Goal: Task Accomplishment & Management: Use online tool/utility

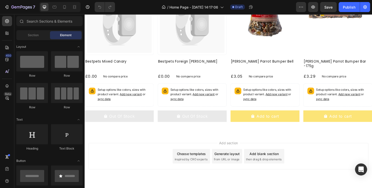
scroll to position [370, 0]
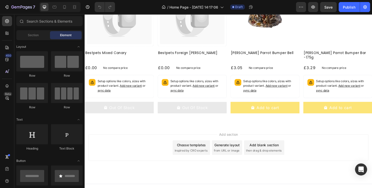
click at [256, 155] on span "then drag & drop elements" at bounding box center [272, 157] width 37 height 5
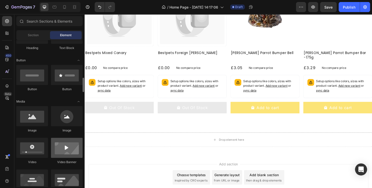
scroll to position [151, 0]
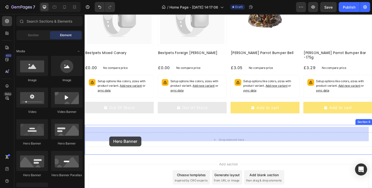
drag, startPoint x: 124, startPoint y: 149, endPoint x: 111, endPoint y: 142, distance: 15.3
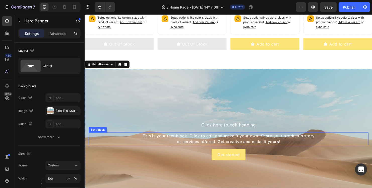
scroll to position [470, 0]
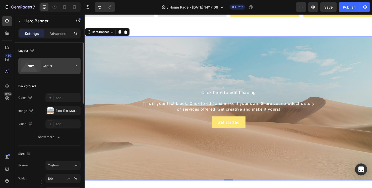
click at [43, 69] on div "Center" at bounding box center [58, 66] width 31 height 12
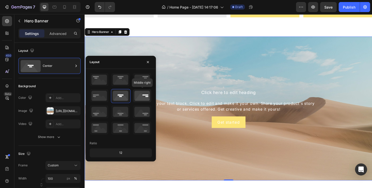
click at [139, 97] on icon at bounding box center [142, 95] width 19 height 13
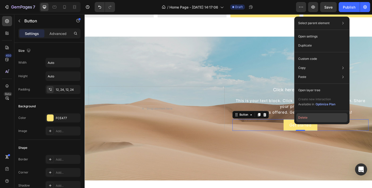
click at [301, 118] on button "Delete" at bounding box center [321, 117] width 51 height 9
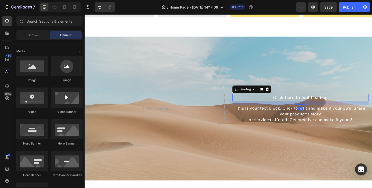
click at [297, 98] on h2 "Click here to edit heading" at bounding box center [310, 101] width 143 height 7
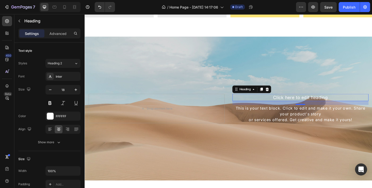
click at [292, 98] on h2 "Click here to edit heading" at bounding box center [310, 101] width 143 height 7
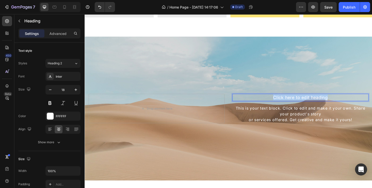
drag, startPoint x: 337, startPoint y: 95, endPoint x: 276, endPoint y: 97, distance: 61.1
click at [276, 98] on p "Click here to edit heading" at bounding box center [311, 101] width 142 height 6
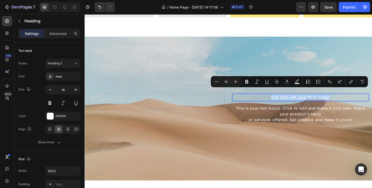
drag, startPoint x: 278, startPoint y: 95, endPoint x: 340, endPoint y: 96, distance: 62.3
click at [341, 98] on p "Get 10% off your first order" at bounding box center [311, 101] width 142 height 6
click at [234, 81] on icon "Editor contextual toolbar" at bounding box center [235, 81] width 5 height 5
click at [233, 80] on icon "Editor contextual toolbar" at bounding box center [235, 81] width 5 height 5
click at [234, 80] on icon "Editor contextual toolbar" at bounding box center [235, 81] width 5 height 5
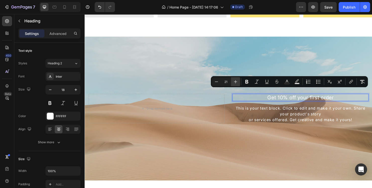
click at [234, 80] on icon "Editor contextual toolbar" at bounding box center [235, 81] width 5 height 5
type input "25"
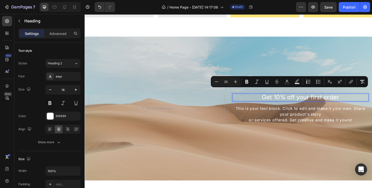
drag, startPoint x: 278, startPoint y: 96, endPoint x: 360, endPoint y: 108, distance: 82.2
click at [360, 110] on div "This is your text block. Click to edit and make it your own. Share your product…" at bounding box center [310, 119] width 143 height 19
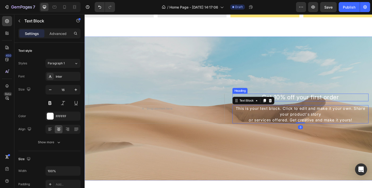
click at [337, 97] on span "Get 10% off your first order" at bounding box center [310, 101] width 81 height 8
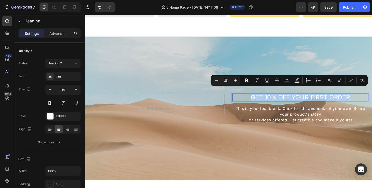
drag, startPoint x: 255, startPoint y: 96, endPoint x: 360, endPoint y: 95, distance: 104.3
click at [360, 98] on p "GET 10% OFF YOUR FIRST ORDER" at bounding box center [311, 101] width 142 height 7
click at [69, 73] on div "Inter" at bounding box center [62, 76] width 35 height 9
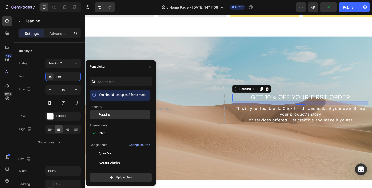
click at [103, 115] on span "Poppins" at bounding box center [105, 114] width 12 height 5
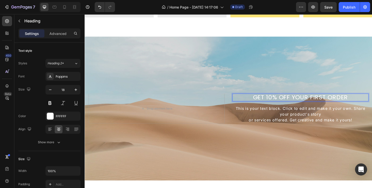
click at [262, 97] on span "GET 10% OFF YOUR FIRST ORDER" at bounding box center [311, 101] width 100 height 9
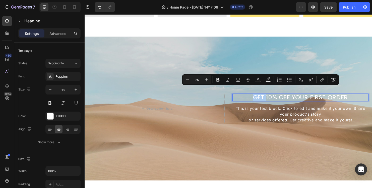
click at [262, 97] on span "GET 10% OFF YOUR FIRST ORDER" at bounding box center [311, 101] width 100 height 9
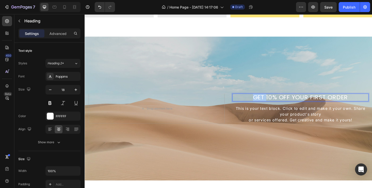
click at [262, 97] on span "GET 10% OFF YOUR FIRST ORDER" at bounding box center [311, 101] width 100 height 9
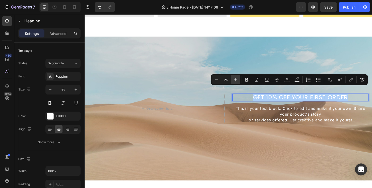
click at [237, 80] on icon "Editor contextual toolbar" at bounding box center [235, 79] width 3 height 3
type input "29"
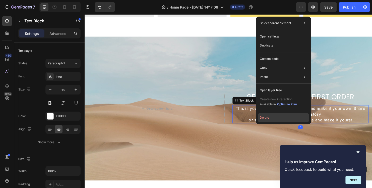
click at [266, 116] on button "Delete" at bounding box center [283, 117] width 51 height 9
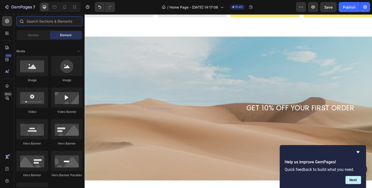
click at [43, 23] on input "text" at bounding box center [49, 21] width 66 height 10
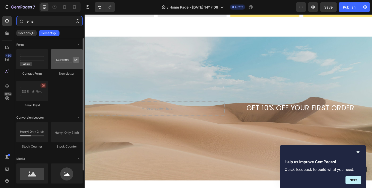
type input "ema"
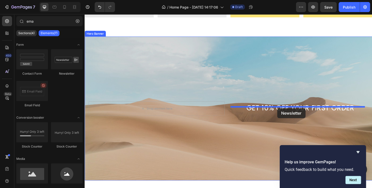
drag, startPoint x: 146, startPoint y: 78, endPoint x: 287, endPoint y: 113, distance: 144.7
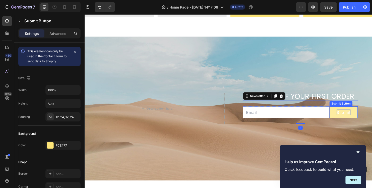
click at [352, 114] on div "Submit" at bounding box center [356, 117] width 15 height 6
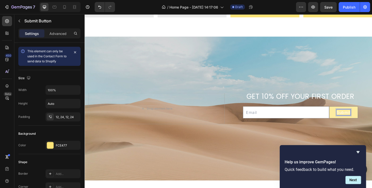
click at [350, 114] on div "Submit" at bounding box center [356, 117] width 15 height 6
click at [350, 114] on p "Submit" at bounding box center [356, 117] width 15 height 6
click at [342, 112] on button "GET" at bounding box center [356, 117] width 30 height 12
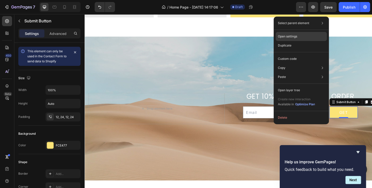
click at [300, 34] on div "Open settings" at bounding box center [301, 36] width 51 height 9
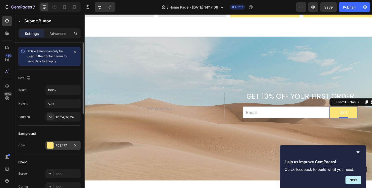
click at [60, 146] on div "FCE477" at bounding box center [63, 145] width 15 height 5
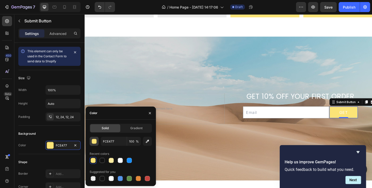
click at [92, 140] on div "button" at bounding box center [94, 141] width 5 height 5
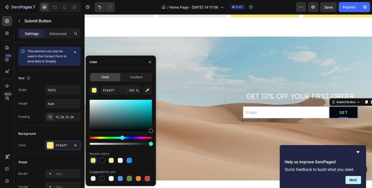
click at [122, 138] on div "Hue" at bounding box center [121, 138] width 62 height 2
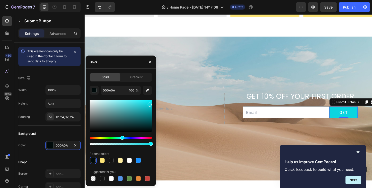
click at [149, 104] on div at bounding box center [121, 116] width 62 height 32
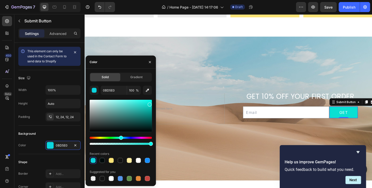
drag, startPoint x: 124, startPoint y: 138, endPoint x: 120, endPoint y: 137, distance: 3.7
click at [120, 137] on div "Hue" at bounding box center [121, 138] width 4 height 4
click at [138, 104] on div at bounding box center [121, 116] width 62 height 32
click at [139, 101] on div at bounding box center [121, 116] width 62 height 32
type input "33F4E7"
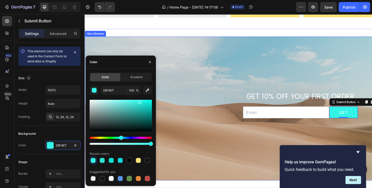
click at [181, 150] on div "Background Image" at bounding box center [235, 113] width 301 height 151
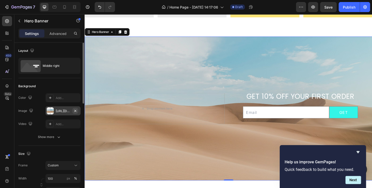
click at [76, 111] on icon "button" at bounding box center [75, 111] width 2 height 2
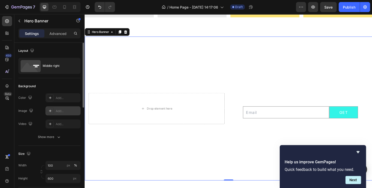
click at [67, 110] on div "Add..." at bounding box center [68, 111] width 24 height 5
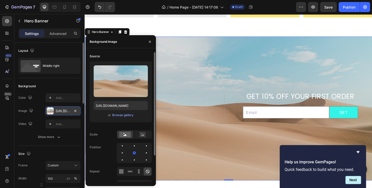
click at [109, 117] on span "or" at bounding box center [109, 115] width 3 height 6
click at [117, 115] on div "Browse gallery" at bounding box center [122, 115] width 21 height 5
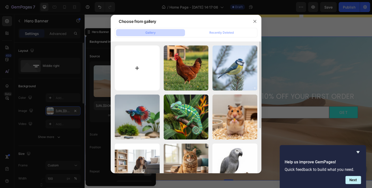
click at [142, 67] on input "file" at bounding box center [137, 67] width 45 height 45
type input "C:\fakepath\Gemini_Generated_Image_kz9kjokz9kjokz9k.png"
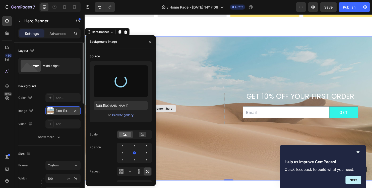
type input "[URL][DOMAIN_NAME]"
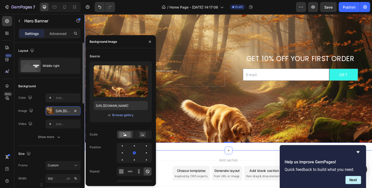
scroll to position [495, 0]
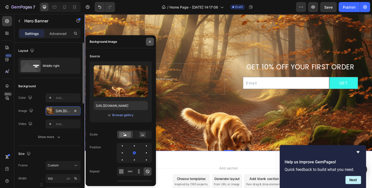
click at [148, 41] on icon "button" at bounding box center [150, 42] width 4 height 4
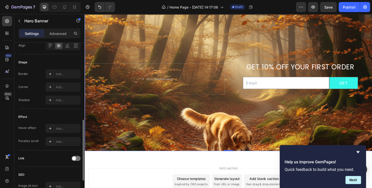
scroll to position [151, 0]
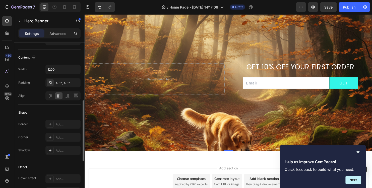
click at [122, 119] on div "Background Image" at bounding box center [235, 82] width 301 height 151
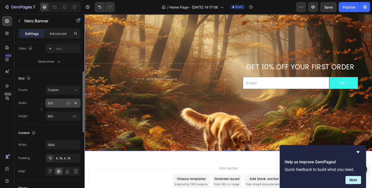
scroll to position [0, 0]
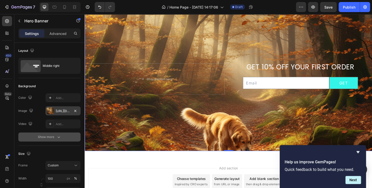
click at [53, 137] on div "Show more" at bounding box center [49, 136] width 23 height 5
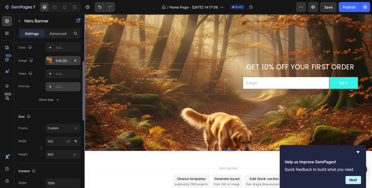
scroll to position [25, 0]
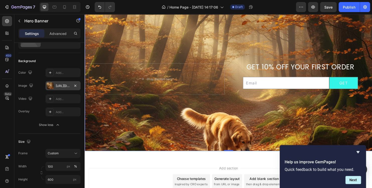
click at [60, 84] on div "[URL][DOMAIN_NAME]" at bounding box center [63, 86] width 15 height 5
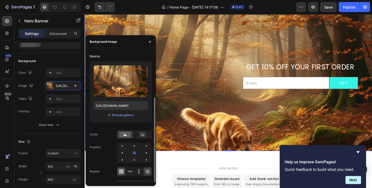
scroll to position [33, 0]
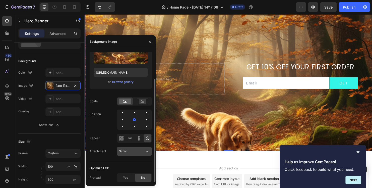
click at [122, 150] on span "Scroll" at bounding box center [123, 151] width 8 height 4
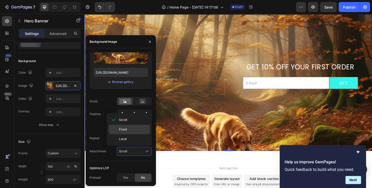
click at [121, 132] on div "Fixed" at bounding box center [129, 130] width 41 height 10
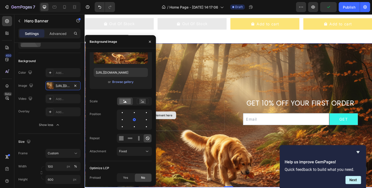
scroll to position [436, 0]
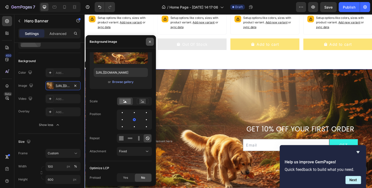
click at [149, 42] on icon "button" at bounding box center [150, 42] width 4 height 4
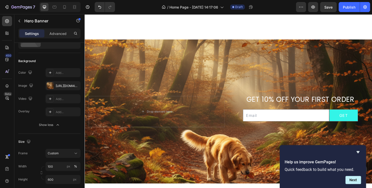
scroll to position [537, 0]
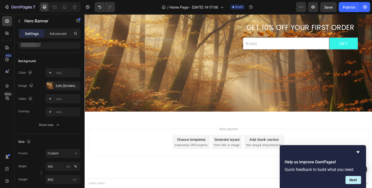
drag, startPoint x: 235, startPoint y: 125, endPoint x: 233, endPoint y: 110, distance: 15.6
click at [233, 110] on div "GET 10% OFF YOUR FIRST ORDER Heading Email Field GET Submit Button Row Newslett…" at bounding box center [235, 41] width 301 height 167
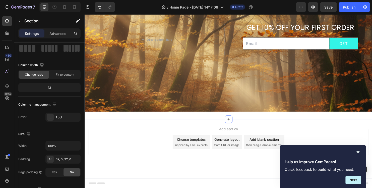
click at [241, 123] on div "GET 10% OFF YOUR FIRST ORDER Heading Email Field GET Submit Button Row Newslett…" at bounding box center [235, 41] width 301 height 167
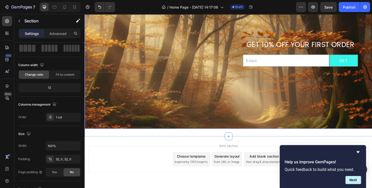
scroll to position [436, 0]
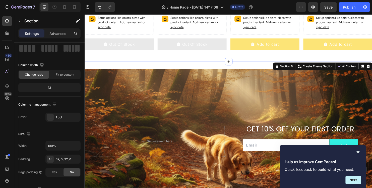
click at [283, 66] on div "Section 6 You can create reusable sections Create Theme Section AI Content Writ…" at bounding box center [334, 69] width 104 height 8
click at [284, 67] on icon at bounding box center [286, 69] width 4 height 4
click at [288, 67] on div "Section 6" at bounding box center [296, 69] width 16 height 5
click at [289, 67] on div "Section 6" at bounding box center [296, 69] width 16 height 5
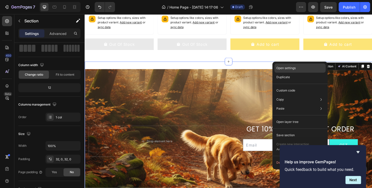
click at [281, 66] on p "Open settings" at bounding box center [286, 68] width 19 height 5
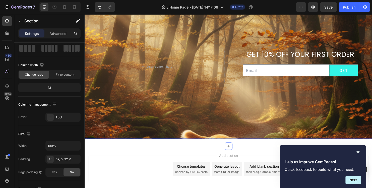
scroll to position [537, 0]
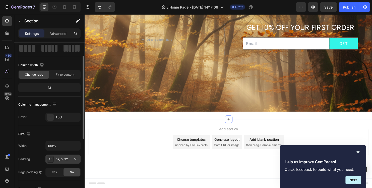
click at [56, 157] on div "32, 0, 32, 0" at bounding box center [63, 159] width 15 height 5
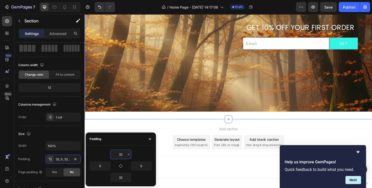
click at [126, 154] on input "32" at bounding box center [121, 154] width 21 height 9
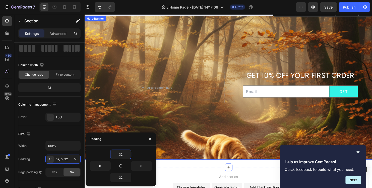
scroll to position [461, 0]
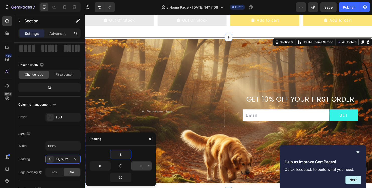
type input "7"
click at [123, 175] on input "32" at bounding box center [121, 177] width 21 height 9
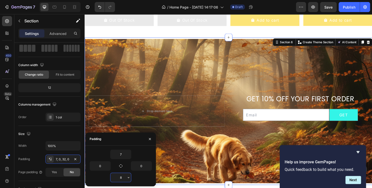
type input "7"
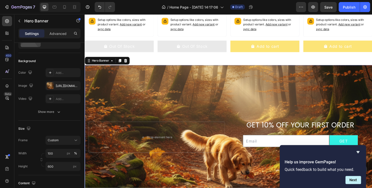
scroll to position [0, 0]
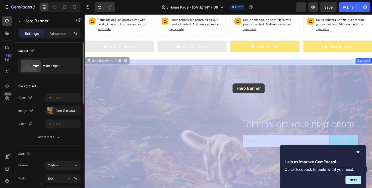
drag, startPoint x: 239, startPoint y: 62, endPoint x: 240, endPoint y: 87, distance: 24.9
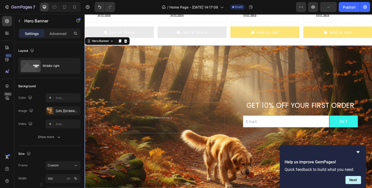
scroll to position [474, 0]
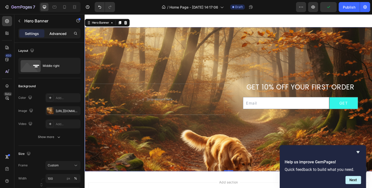
click at [59, 35] on p "Advanced" at bounding box center [57, 33] width 17 height 5
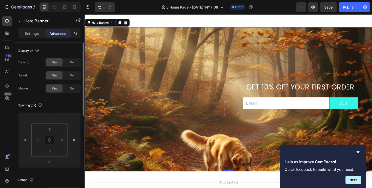
scroll to position [25, 0]
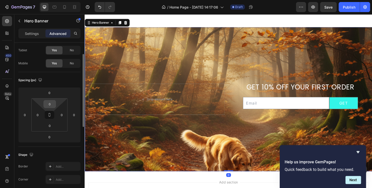
click at [49, 106] on input "0" at bounding box center [50, 104] width 10 height 8
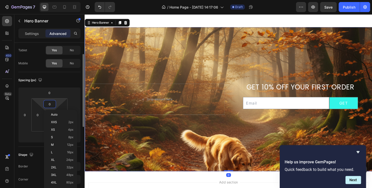
scroll to position [50, 0]
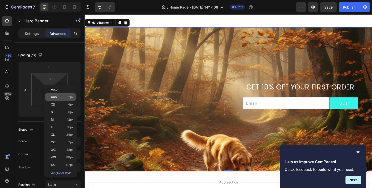
click at [55, 98] on span "XXS" at bounding box center [54, 97] width 6 height 4
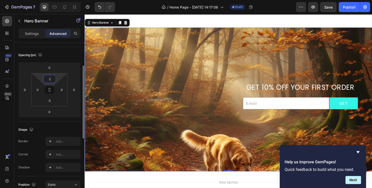
click at [50, 0] on html "7 / Home Page - [DATE] 14:17:06 Draft Preview Save Publish 450 Beta ema Section…" at bounding box center [186, 0] width 372 height 0
click at [50, 80] on input "2" at bounding box center [50, 79] width 10 height 8
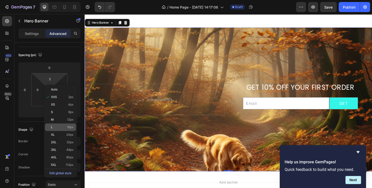
click at [56, 125] on div "L 16px" at bounding box center [60, 127] width 31 height 8
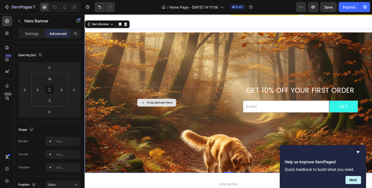
scroll to position [474, 0]
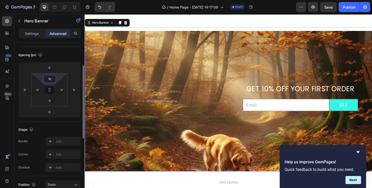
click at [56, 0] on html "7 / Home Page - [DATE] 14:17:06 Draft Preview Save Publish 450 Beta ema Section…" at bounding box center [186, 0] width 372 height 0
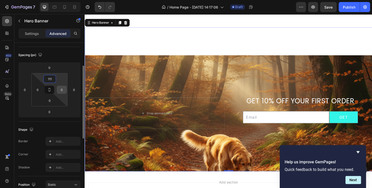
type input "110"
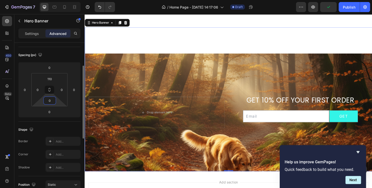
click at [53, 102] on input "0" at bounding box center [50, 101] width 10 height 8
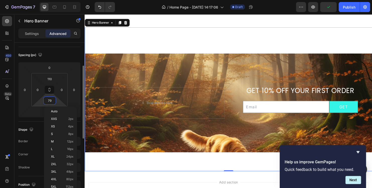
type input "80"
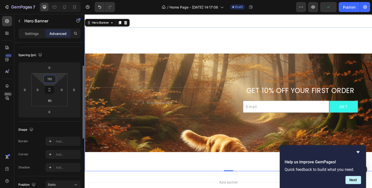
click at [53, 80] on input "110" at bounding box center [50, 79] width 10 height 8
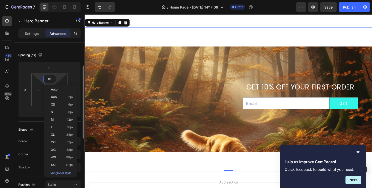
type input "80"
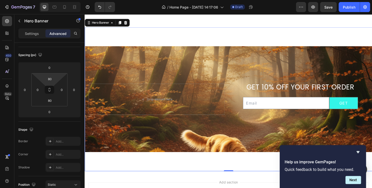
click at [190, 39] on div "GET 10% OFF YOUR FIRST ORDER Heading Email Field GET Submit Button Row Newslett…" at bounding box center [235, 103] width 301 height 151
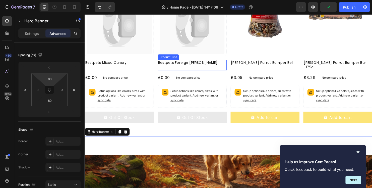
scroll to position [398, 0]
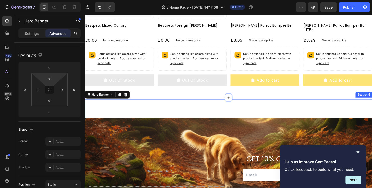
click at [206, 101] on div "GET 10% OFF YOUR FIRST ORDER Heading Email Field GET Submit Button Row Newslett…" at bounding box center [235, 178] width 301 height 154
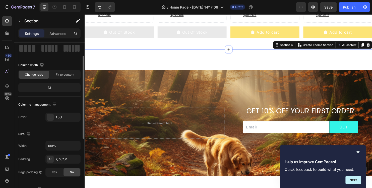
scroll to position [50, 0]
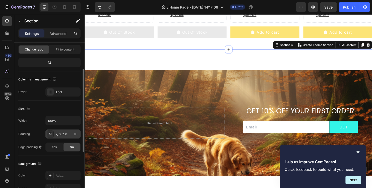
click at [60, 134] on div "7, 0, 7, 0" at bounding box center [63, 134] width 15 height 5
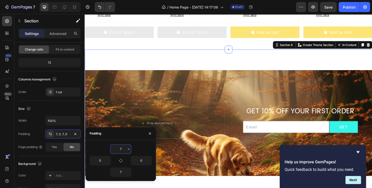
click at [120, 149] on input "7" at bounding box center [121, 148] width 21 height 9
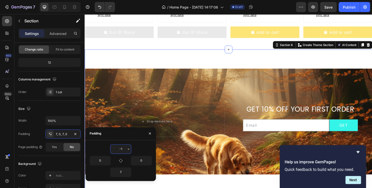
type input "0"
click at [123, 170] on input "7" at bounding box center [121, 172] width 21 height 9
type input "0"
click at [196, 150] on div "Background Image" at bounding box center [235, 105] width 301 height 182
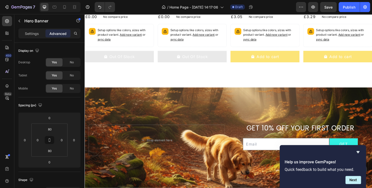
scroll to position [420, 0]
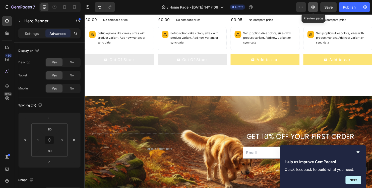
click at [315, 11] on button "button" at bounding box center [313, 7] width 10 height 10
click at [176, 104] on div "Background Image" at bounding box center [235, 105] width 301 height 182
click at [201, 93] on div "GET 10% OFF YOUR FIRST ORDER Heading Email Field GET Submit Button Row Newslett…" at bounding box center [235, 155] width 301 height 151
click at [357, 150] on icon "Hide survey" at bounding box center [358, 152] width 6 height 6
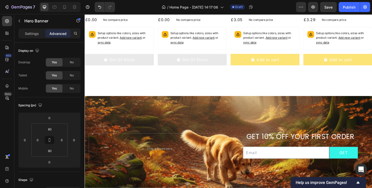
click at [218, 95] on div "Background Image" at bounding box center [235, 105] width 301 height 182
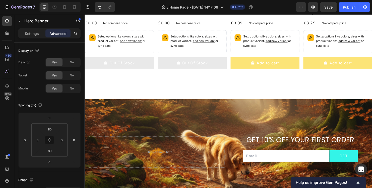
scroll to position [445, 0]
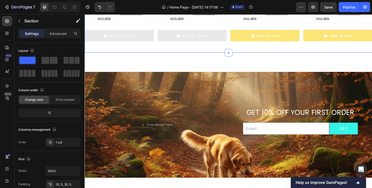
click at [67, 99] on span "Fit to content" at bounding box center [65, 99] width 19 height 5
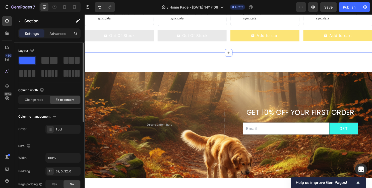
click at [67, 99] on span "Fit to content" at bounding box center [65, 99] width 19 height 5
click at [42, 99] on span "Change ratio" at bounding box center [34, 99] width 18 height 5
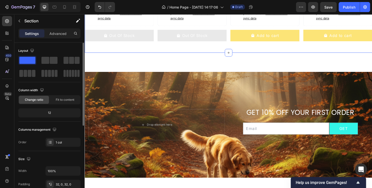
click at [59, 110] on div "12" at bounding box center [49, 112] width 60 height 7
click at [54, 113] on div "12" at bounding box center [49, 112] width 60 height 7
click at [50, 113] on div "12" at bounding box center [49, 112] width 60 height 7
click at [50, 112] on div "12" at bounding box center [49, 112] width 60 height 7
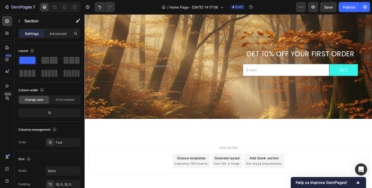
scroll to position [470, 0]
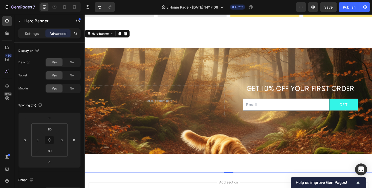
click at [118, 130] on div "Background Image" at bounding box center [235, 105] width 301 height 182
click at [36, 34] on p "Settings" at bounding box center [32, 33] width 14 height 5
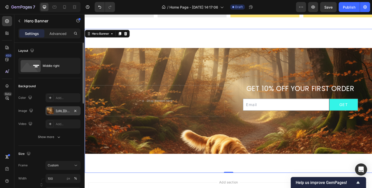
click at [63, 110] on div "[URL][DOMAIN_NAME]" at bounding box center [63, 111] width 15 height 5
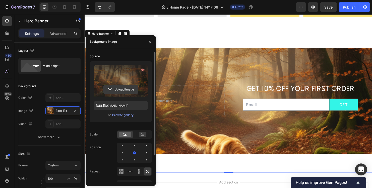
click at [118, 88] on input "file" at bounding box center [121, 89] width 35 height 9
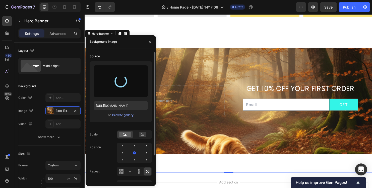
type input "[URL][DOMAIN_NAME]"
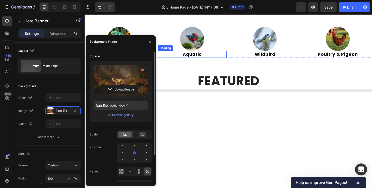
scroll to position [219, 0]
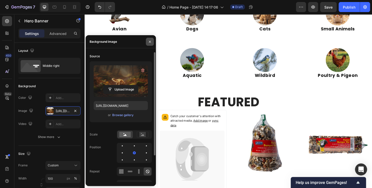
click at [148, 41] on icon "button" at bounding box center [150, 42] width 4 height 4
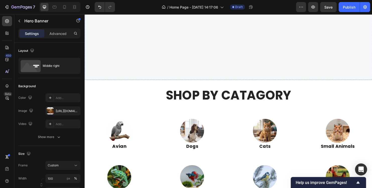
scroll to position [93, 0]
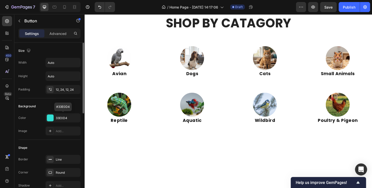
drag, startPoint x: 63, startPoint y: 116, endPoint x: 58, endPoint y: 105, distance: 11.9
click at [58, 105] on div "Background" at bounding box center [49, 106] width 62 height 8
click at [60, 117] on div "33E0D4" at bounding box center [63, 118] width 15 height 5
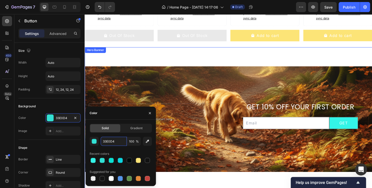
scroll to position [521, 0]
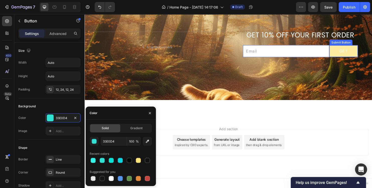
click at [343, 53] on button "GET" at bounding box center [356, 53] width 30 height 12
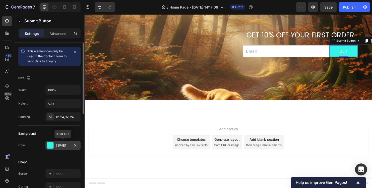
click at [61, 145] on div "33F4E7" at bounding box center [63, 145] width 15 height 5
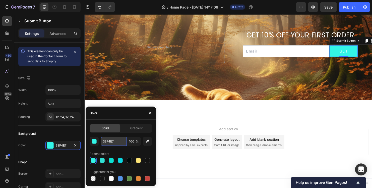
paste input "E0D4"
type input "33E0D4"
click at [150, 114] on icon "button" at bounding box center [150, 113] width 4 height 4
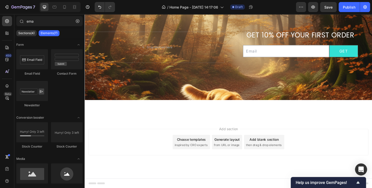
click at [193, 141] on div "Choose templates inspired by CRO experts" at bounding box center [196, 148] width 39 height 15
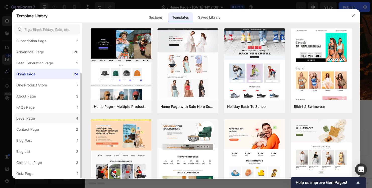
scroll to position [0, 0]
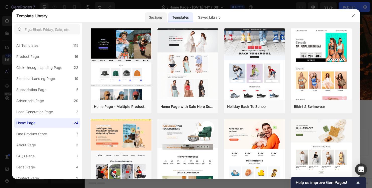
click at [160, 17] on div "Sections" at bounding box center [156, 17] width 22 height 10
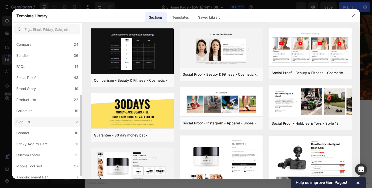
scroll to position [104, 0]
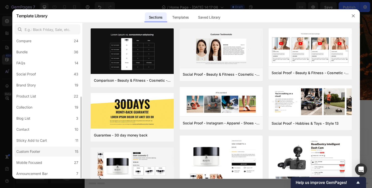
click at [36, 152] on div "Custom Footer" at bounding box center [28, 151] width 24 height 6
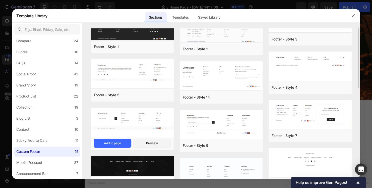
scroll to position [0, 0]
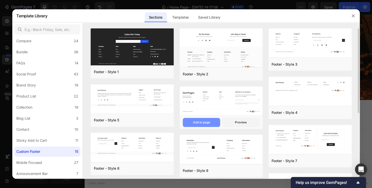
click at [200, 123] on div "Add to page" at bounding box center [201, 122] width 17 height 5
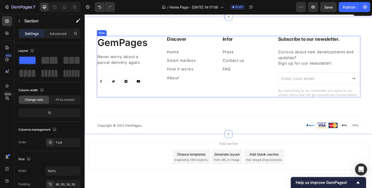
scroll to position [631, 0]
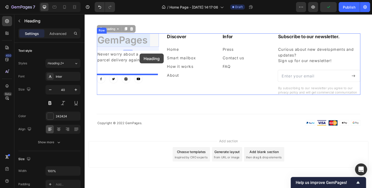
drag, startPoint x: 147, startPoint y: 43, endPoint x: 142, endPoint y: 56, distance: 13.8
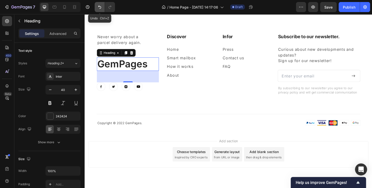
click at [99, 8] on icon "Undo/Redo" at bounding box center [99, 7] width 5 height 5
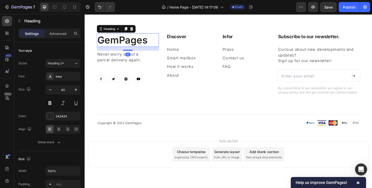
click at [126, 44] on h2 "GemPages" at bounding box center [129, 41] width 65 height 14
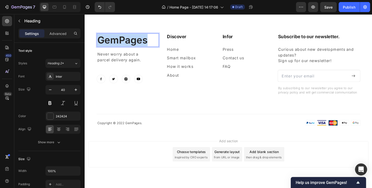
click at [127, 44] on p "GemPages" at bounding box center [130, 41] width 64 height 13
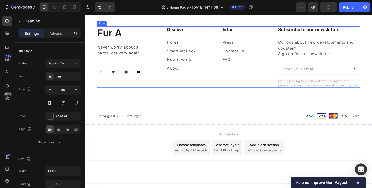
scroll to position [643, 0]
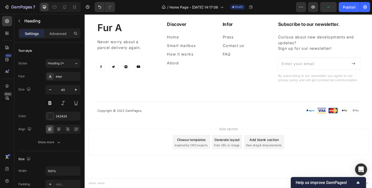
click at [123, 28] on h2 "Fur A" at bounding box center [129, 29] width 65 height 14
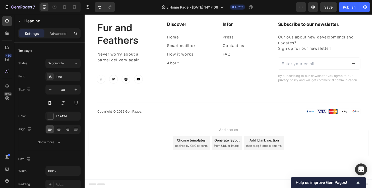
click at [131, 43] on p "Fur and Feathers" at bounding box center [130, 35] width 64 height 26
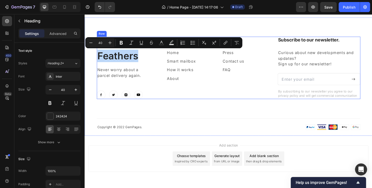
scroll to position [618, 0]
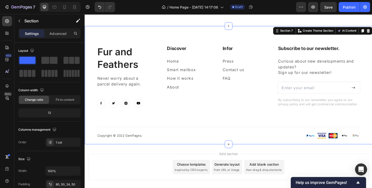
click at [125, 127] on div "Fur and Feathers Heading Never worry about a parcel delivery again. Text block …" at bounding box center [235, 96] width 276 height 98
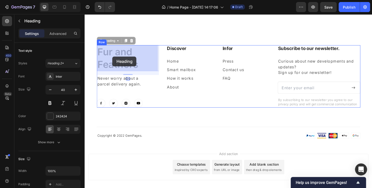
drag, startPoint x: 99, startPoint y: 53, endPoint x: 114, endPoint y: 59, distance: 15.6
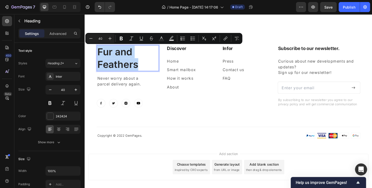
drag, startPoint x: 141, startPoint y: 67, endPoint x: 98, endPoint y: 57, distance: 44.0
click at [98, 54] on p "Fur and Feathers" at bounding box center [130, 60] width 64 height 26
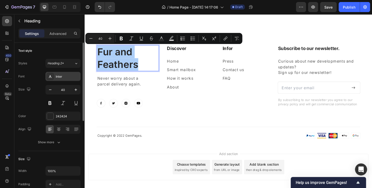
click at [71, 77] on div "Inter" at bounding box center [68, 76] width 24 height 5
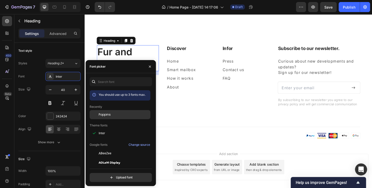
click at [102, 115] on span "Poppins" at bounding box center [105, 114] width 12 height 5
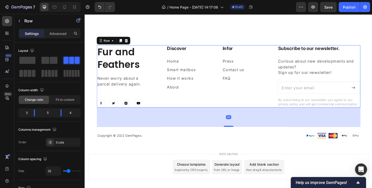
click at [170, 107] on div "Discover Heading Home Text block Smart mailbox Text block How it works Text blo…" at bounding box center [224, 79] width 109 height 65
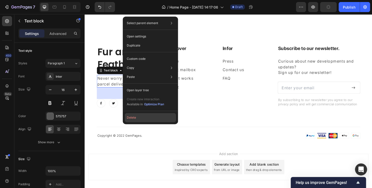
click at [137, 117] on button "Delete" at bounding box center [150, 117] width 51 height 9
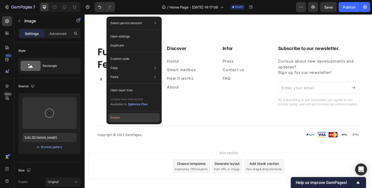
drag, startPoint x: 122, startPoint y: 116, endPoint x: 39, endPoint y: 106, distance: 83.5
click at [122, 116] on button "Delete" at bounding box center [134, 117] width 51 height 9
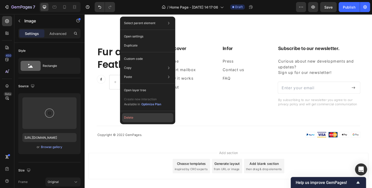
click at [128, 119] on button "Delete" at bounding box center [147, 117] width 51 height 9
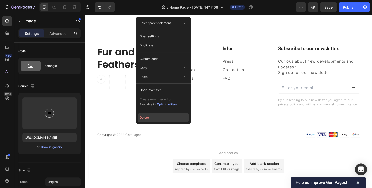
click at [144, 118] on button "Delete" at bounding box center [163, 117] width 51 height 9
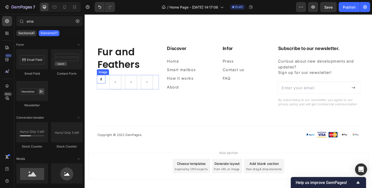
click at [101, 83] on img at bounding box center [101, 82] width 9 height 9
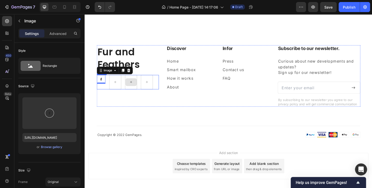
click at [135, 86] on div at bounding box center [133, 85] width 12 height 8
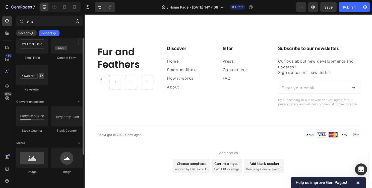
scroll to position [0, 0]
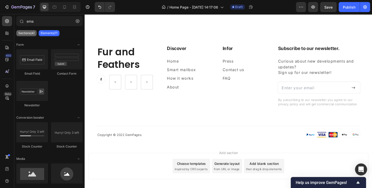
click at [26, 34] on p "Sections(4)" at bounding box center [26, 33] width 16 height 4
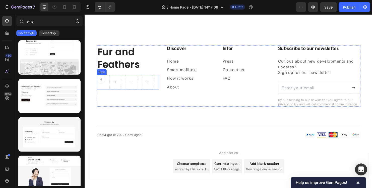
click at [108, 79] on div "Image Row" at bounding box center [129, 85] width 65 height 15
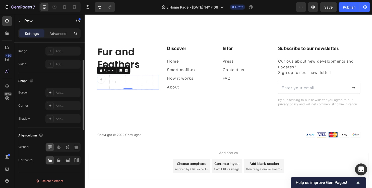
scroll to position [128, 0]
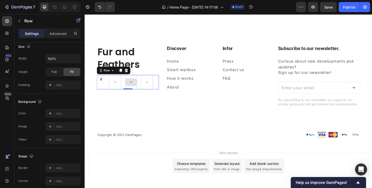
click at [131, 89] on div at bounding box center [133, 85] width 13 height 15
click at [59, 30] on div "Advanced" at bounding box center [57, 33] width 25 height 8
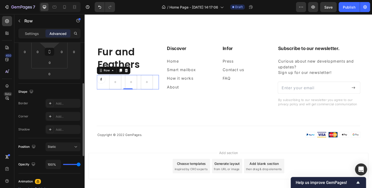
scroll to position [13, 0]
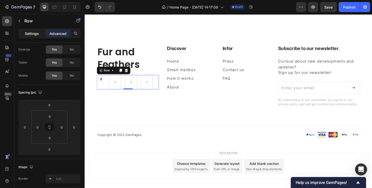
click at [27, 35] on p "Settings" at bounding box center [32, 33] width 14 height 5
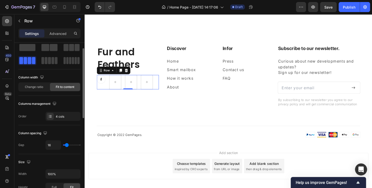
scroll to position [0, 0]
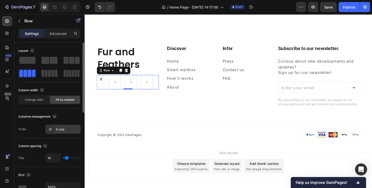
click at [54, 128] on div "4 cols" at bounding box center [62, 129] width 35 height 9
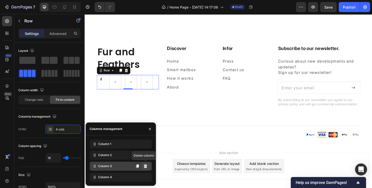
click at [145, 165] on icon at bounding box center [145, 166] width 4 height 4
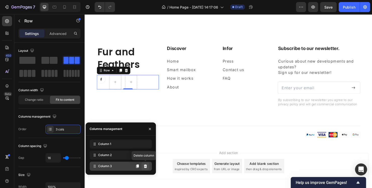
click at [146, 166] on icon at bounding box center [145, 166] width 4 height 4
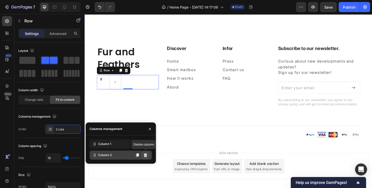
click at [145, 156] on icon at bounding box center [145, 155] width 3 height 4
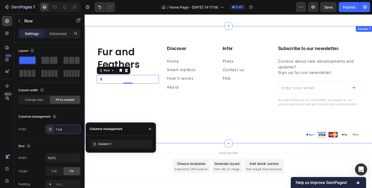
click at [109, 115] on div "Fur and Feathers Heading Image Row 0 Discover Heading Home Text block Smart mai…" at bounding box center [235, 95] width 276 height 97
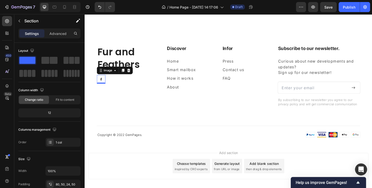
click at [101, 80] on img at bounding box center [101, 82] width 9 height 9
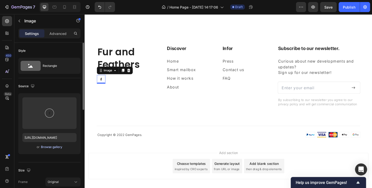
click at [54, 148] on div "Browse gallery" at bounding box center [51, 147] width 21 height 5
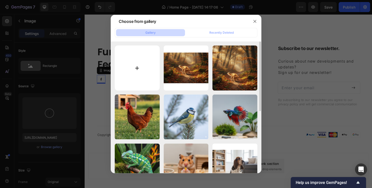
click at [134, 65] on input "file" at bounding box center [137, 67] width 45 height 45
type input "C:\fakepath\facebook.png"
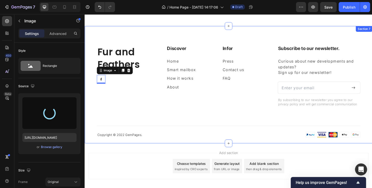
type input "[URL][DOMAIN_NAME]"
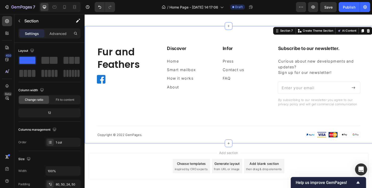
click at [120, 113] on div "Fur and Feathers Heading Image Row Discover Heading Home Text block Smart mailb…" at bounding box center [235, 95] width 276 height 97
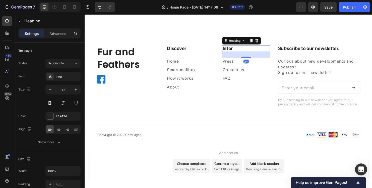
click at [241, 50] on p "Infor" at bounding box center [253, 50] width 49 height 6
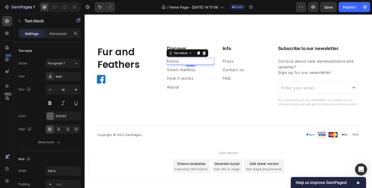
click at [177, 63] on link "Home" at bounding box center [177, 63] width 12 height 5
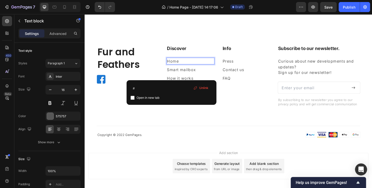
click at [177, 63] on link "Home" at bounding box center [177, 63] width 12 height 5
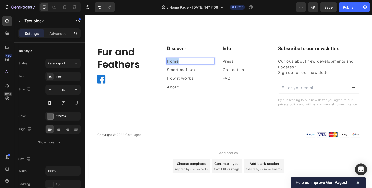
drag, startPoint x: 182, startPoint y: 62, endPoint x: 169, endPoint y: 62, distance: 13.1
click at [170, 62] on div "Home" at bounding box center [195, 63] width 50 height 7
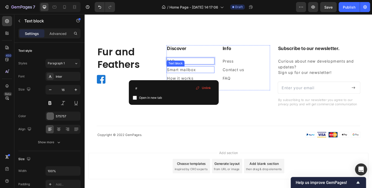
click at [198, 71] on p "Smart mailbox" at bounding box center [195, 72] width 49 height 6
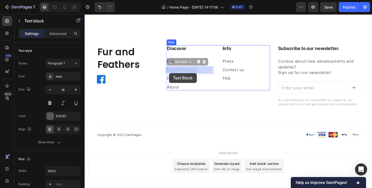
drag, startPoint x: 201, startPoint y: 72, endPoint x: 173, endPoint y: 76, distance: 27.9
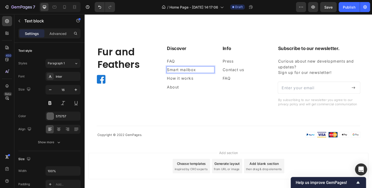
click at [196, 71] on p "Smart mailbox" at bounding box center [195, 72] width 49 height 6
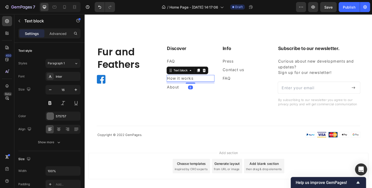
click at [183, 82] on p "How it works" at bounding box center [195, 81] width 49 height 6
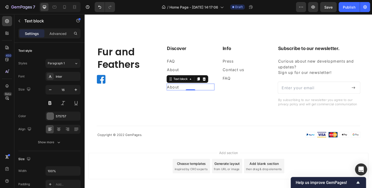
click at [175, 90] on p "About" at bounding box center [195, 90] width 49 height 6
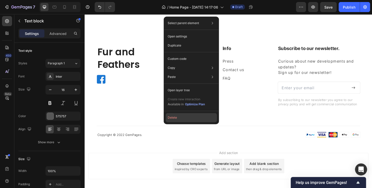
drag, startPoint x: 93, startPoint y: 107, endPoint x: 174, endPoint y: 117, distance: 81.5
click at [174, 117] on button "Delete" at bounding box center [191, 117] width 51 height 9
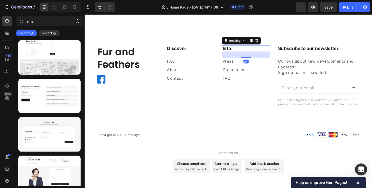
click at [229, 49] on p "Info" at bounding box center [253, 50] width 49 height 6
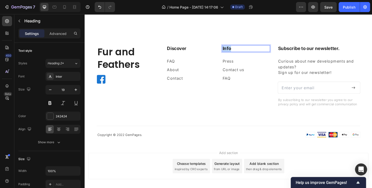
click at [229, 49] on p "Info" at bounding box center [253, 50] width 49 height 6
click at [235, 79] on p "FAQ" at bounding box center [253, 81] width 49 height 6
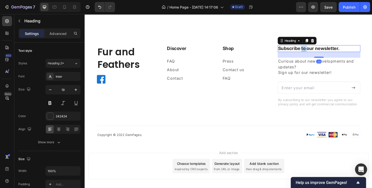
click at [309, 49] on p "Subscribe to our newsletter." at bounding box center [330, 50] width 86 height 6
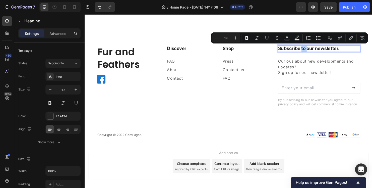
click at [309, 49] on p "Subscribe to our newsletter." at bounding box center [330, 50] width 86 height 6
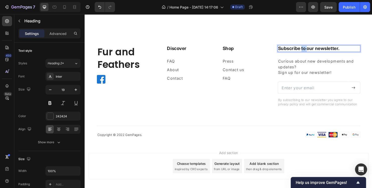
click at [309, 49] on p "Subscribe to our newsletter." at bounding box center [330, 50] width 86 height 6
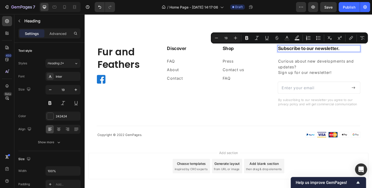
click at [303, 50] on p "Subscribe to our newsletter." at bounding box center [330, 50] width 86 height 6
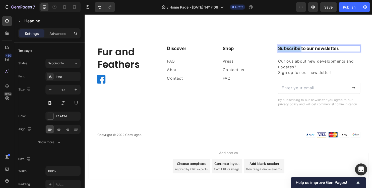
click at [303, 50] on p "Subscribe to our newsletter." at bounding box center [330, 50] width 86 height 6
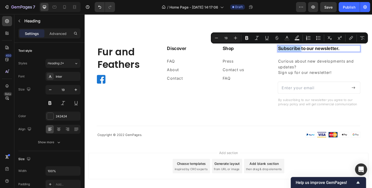
click at [303, 50] on p "Subscribe to our newsletter." at bounding box center [330, 50] width 86 height 6
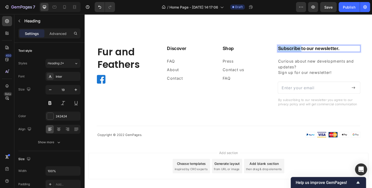
click at [303, 50] on p "Subscribe to our newsletter." at bounding box center [330, 50] width 86 height 6
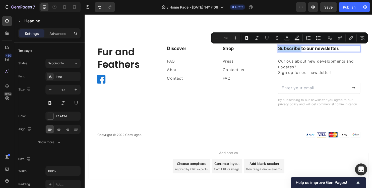
click at [303, 50] on p "Subscribe to our newsletter." at bounding box center [330, 50] width 86 height 6
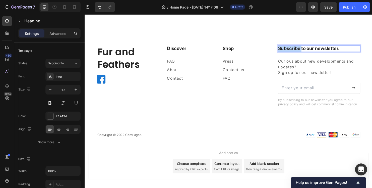
click at [303, 50] on p "Subscribe to our newsletter." at bounding box center [330, 50] width 86 height 6
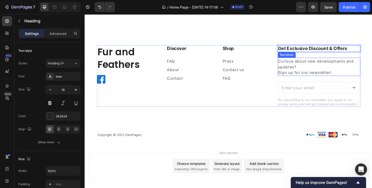
click at [339, 74] on p "Curious about new developments and updates? Sign up for our newsletter!" at bounding box center [330, 69] width 86 height 18
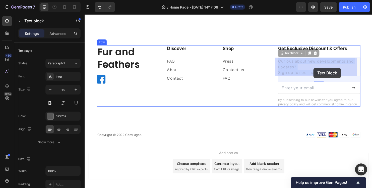
drag, startPoint x: 343, startPoint y: 74, endPoint x: 328, endPoint y: 72, distance: 15.7
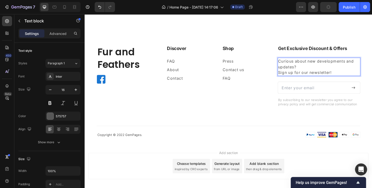
click at [342, 75] on p "Curious about new developments and updates? Sign up for our newsletter!" at bounding box center [330, 69] width 86 height 18
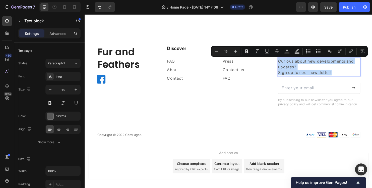
drag, startPoint x: 341, startPoint y: 74, endPoint x: 286, endPoint y: 64, distance: 56.8
click at [287, 64] on p "Curious about new developments and updates? Sign up for our newsletter!" at bounding box center [330, 69] width 86 height 18
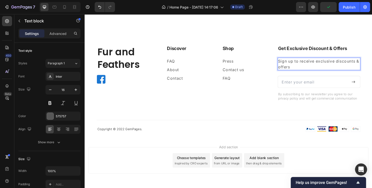
click at [302, 69] on p "Sign up to receive exclusive discounts & offers" at bounding box center [330, 66] width 86 height 12
click at [301, 69] on p "Sign up to receive exclusive discounts & offers" at bounding box center [330, 66] width 86 height 12
click at [300, 69] on p "Sign up to receive exclusive discounts & offers" at bounding box center [330, 66] width 86 height 12
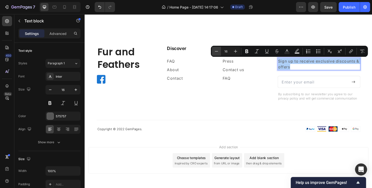
click at [218, 54] on button "Minus" at bounding box center [216, 51] width 9 height 9
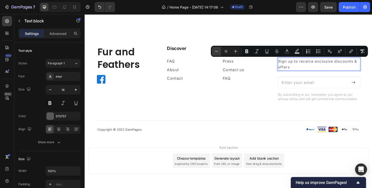
click at [218, 54] on button "Minus" at bounding box center [216, 51] width 9 height 9
type input "13"
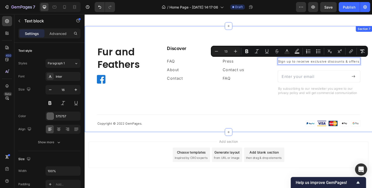
click at [273, 105] on div "Fur and Feathers Heading Image Row Discover Heading FAQ Text block About Text b…" at bounding box center [235, 89] width 276 height 85
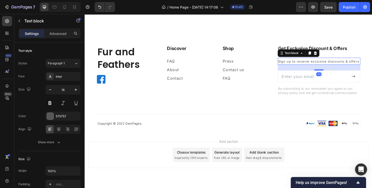
click at [368, 64] on span "Sign up to receive exclusive discounts & offers" at bounding box center [329, 64] width 85 height 4
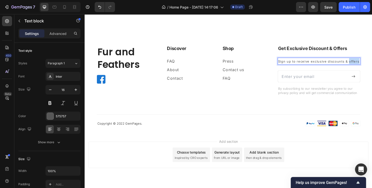
click at [365, 63] on span "Sign up to receive exclusive discounts & offers" at bounding box center [329, 64] width 85 height 4
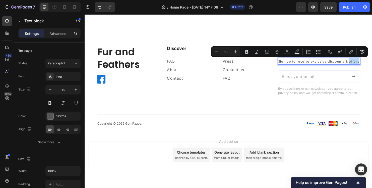
click at [368, 63] on span "Sign up to receive exclusive discounts & offers" at bounding box center [329, 64] width 85 height 4
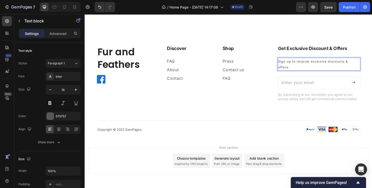
click at [287, 62] on span "Sign up to receive exclusive discounts & offers." at bounding box center [323, 67] width 73 height 10
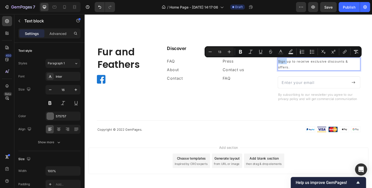
click at [287, 62] on span "Sign up to receive exclusive discounts & offers." at bounding box center [323, 67] width 73 height 10
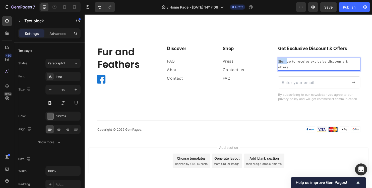
click at [287, 62] on span "Sign up to receive exclusive discounts & offers." at bounding box center [323, 67] width 73 height 10
click at [287, 63] on span "Sign up to receive exclusive discounts & offers." at bounding box center [323, 67] width 73 height 10
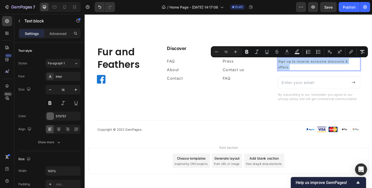
click at [287, 63] on span "Sign up to receive exclusive discounts & offers." at bounding box center [323, 67] width 73 height 10
click at [285, 52] on icon "Editor contextual toolbar" at bounding box center [287, 51] width 5 height 5
type input "575757"
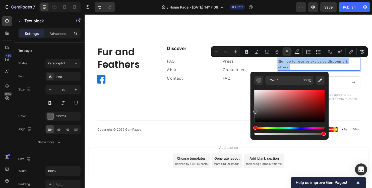
click at [255, 121] on div "Editor contextual toolbar" at bounding box center [289, 106] width 70 height 32
type input "050505"
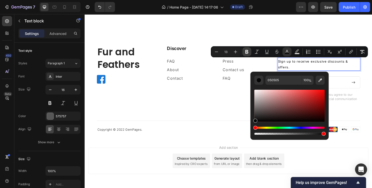
click at [249, 54] on icon "Editor contextual toolbar" at bounding box center [246, 51] width 5 height 5
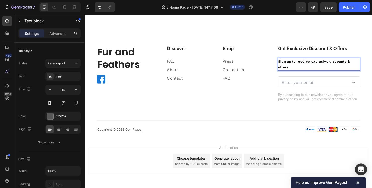
click at [290, 70] on strong "Sign up to receive exclusive discounts & offers." at bounding box center [324, 67] width 75 height 10
click at [289, 69] on strong "Sign up to receive exclusive discounts & offers." at bounding box center [324, 67] width 75 height 10
click at [291, 69] on strong "Sign up to receive exclusive discounts & offers." at bounding box center [324, 67] width 75 height 10
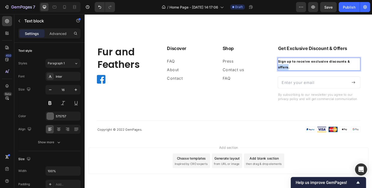
click at [290, 69] on strong "Sign up to receive exclusive discounts & offers." at bounding box center [324, 67] width 75 height 10
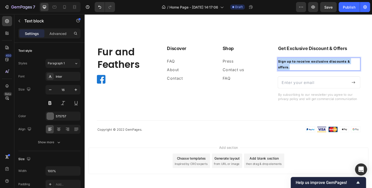
click at [290, 69] on strong "Sign up to receive exclusive discounts & offers." at bounding box center [324, 67] width 75 height 10
click at [289, 69] on strong "Sign up to receive exclusive discounts & offers." at bounding box center [324, 67] width 75 height 10
click at [289, 68] on strong "Sign up to receive exclusive discounts & offers." at bounding box center [324, 67] width 75 height 10
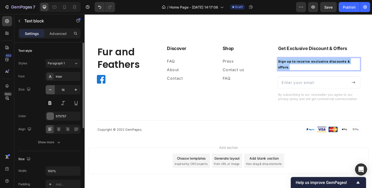
click at [53, 88] on button "button" at bounding box center [50, 89] width 9 height 9
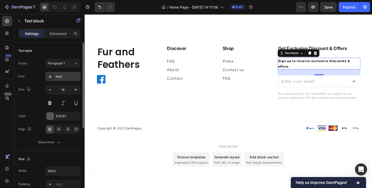
click at [60, 76] on div "Inter" at bounding box center [68, 76] width 24 height 5
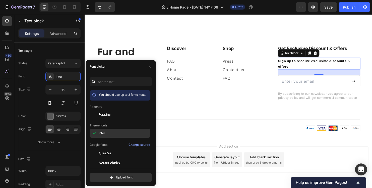
click at [105, 134] on span "Inter" at bounding box center [102, 133] width 7 height 5
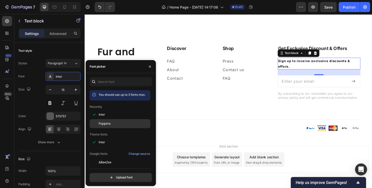
click at [106, 123] on span "Poppins" at bounding box center [105, 123] width 12 height 5
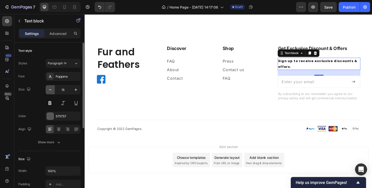
click at [54, 92] on button "button" at bounding box center [50, 89] width 9 height 9
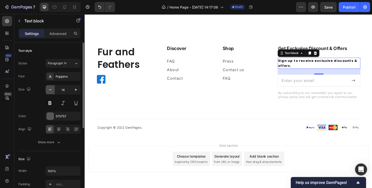
click at [54, 92] on button "button" at bounding box center [50, 89] width 9 height 9
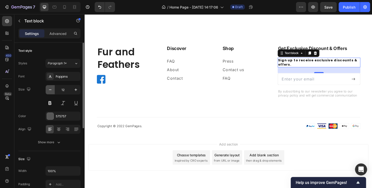
click at [54, 92] on button "button" at bounding box center [50, 89] width 9 height 9
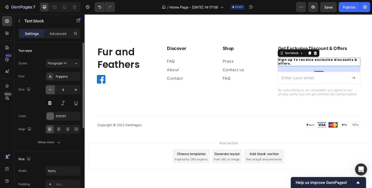
click at [54, 92] on button "button" at bounding box center [50, 89] width 9 height 9
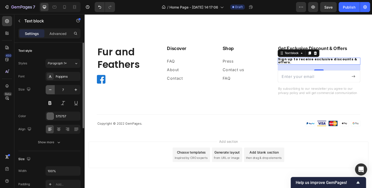
click at [54, 92] on button "button" at bounding box center [50, 89] width 9 height 9
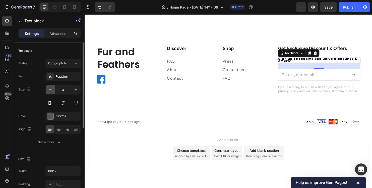
click at [54, 92] on button "button" at bounding box center [50, 89] width 9 height 9
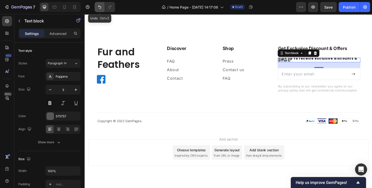
click at [99, 9] on icon "Undo/Redo" at bounding box center [99, 7] width 5 height 5
click at [100, 9] on icon "Undo/Redo" at bounding box center [99, 7] width 5 height 5
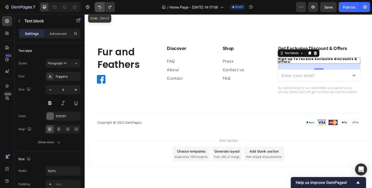
click at [100, 9] on icon "Undo/Redo" at bounding box center [99, 7] width 5 height 5
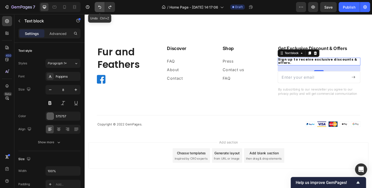
click at [100, 9] on icon "Undo/Redo" at bounding box center [99, 7] width 5 height 5
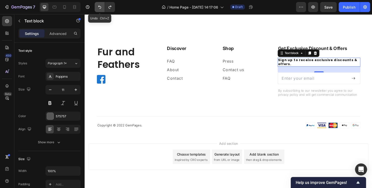
click at [100, 9] on icon "Undo/Redo" at bounding box center [99, 7] width 5 height 5
click at [97, 10] on button "Undo/Redo" at bounding box center [100, 7] width 10 height 10
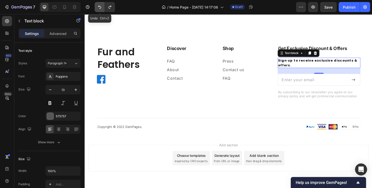
click at [97, 11] on button "Undo/Redo" at bounding box center [100, 7] width 10 height 10
click at [98, 11] on button "Undo/Redo" at bounding box center [100, 7] width 10 height 10
type input "15"
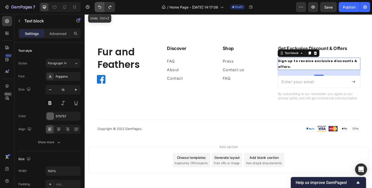
click at [98, 11] on button "Undo/Redo" at bounding box center [100, 7] width 10 height 10
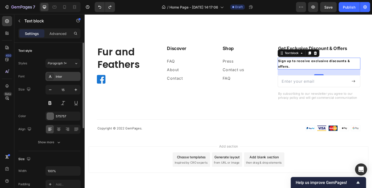
click at [74, 76] on div "Inter" at bounding box center [68, 76] width 24 height 5
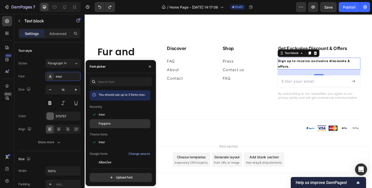
click at [106, 123] on span "Poppins" at bounding box center [105, 123] width 12 height 5
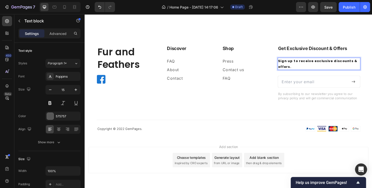
click at [295, 69] on strong "Sign up to receive exclusive discounts & offers." at bounding box center [328, 66] width 83 height 11
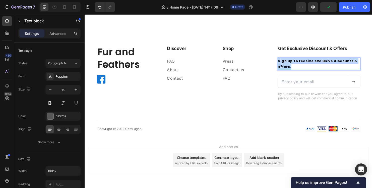
click at [295, 69] on strong "Sign up to receive exclusive discounts & offers." at bounding box center [328, 66] width 83 height 11
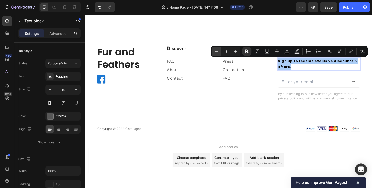
click at [217, 53] on icon "Editor contextual toolbar" at bounding box center [216, 51] width 5 height 5
type input "12"
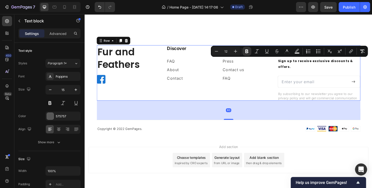
click at [255, 92] on div "Discover Heading FAQ Text block About Text block Contact Text block Shop Headin…" at bounding box center [224, 76] width 109 height 58
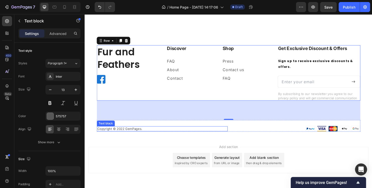
click at [144, 132] on p "Copyright © 2022 GemPages." at bounding box center [166, 134] width 136 height 4
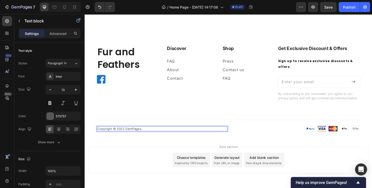
click at [144, 132] on p "Copyright © 2022 GemPages." at bounding box center [166, 134] width 136 height 4
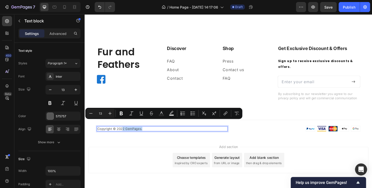
drag, startPoint x: 144, startPoint y: 127, endPoint x: 124, endPoint y: 129, distance: 20.9
click at [124, 132] on p "Copyright © 2022 GemPages." at bounding box center [166, 134] width 136 height 4
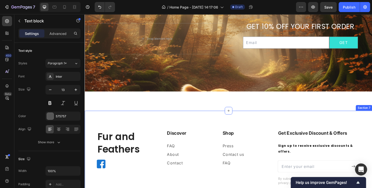
scroll to position [568, 0]
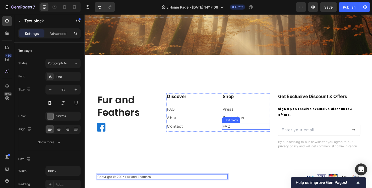
click at [233, 129] on p "FAQ" at bounding box center [253, 132] width 49 height 6
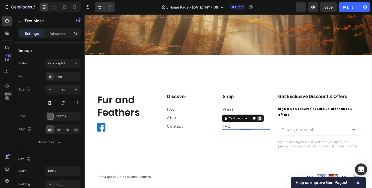
click at [266, 123] on icon at bounding box center [267, 124] width 3 height 4
click at [252, 123] on p "Contact us" at bounding box center [253, 123] width 49 height 6
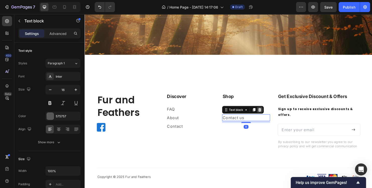
click at [266, 114] on icon at bounding box center [267, 115] width 3 height 4
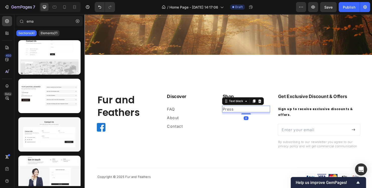
click at [240, 115] on p "Press" at bounding box center [253, 114] width 49 height 6
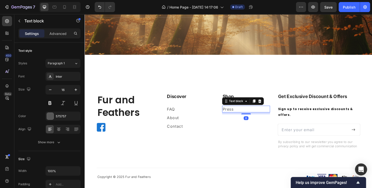
drag, startPoint x: 266, startPoint y: 105, endPoint x: 264, endPoint y: 106, distance: 2.8
click at [266, 105] on icon at bounding box center [267, 106] width 3 height 4
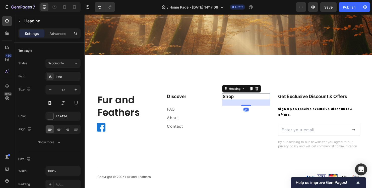
click at [232, 100] on p "Shop" at bounding box center [253, 100] width 49 height 6
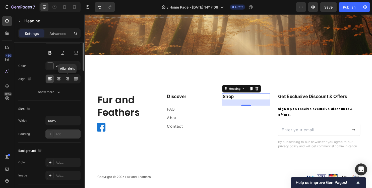
scroll to position [0, 0]
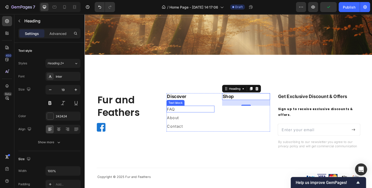
click at [175, 112] on link "FAQ" at bounding box center [175, 113] width 8 height 5
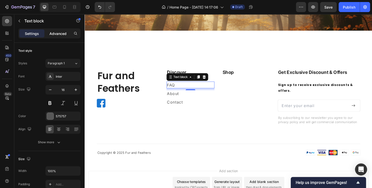
click at [61, 35] on p "Advanced" at bounding box center [57, 33] width 17 height 5
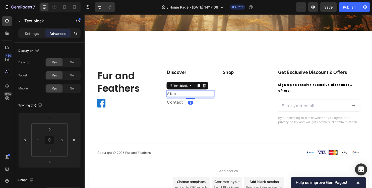
click at [181, 97] on p "About" at bounding box center [195, 97] width 49 height 6
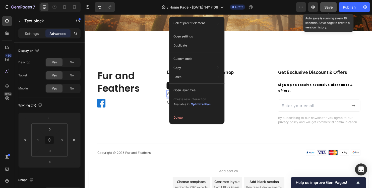
click at [325, 8] on span "Save" at bounding box center [329, 7] width 8 height 4
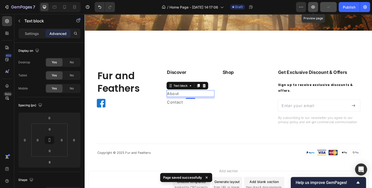
click at [314, 9] on icon "button" at bounding box center [313, 7] width 5 height 5
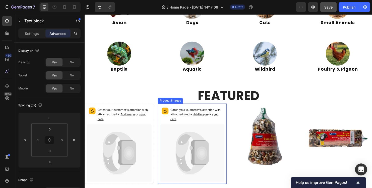
scroll to position [179, 0]
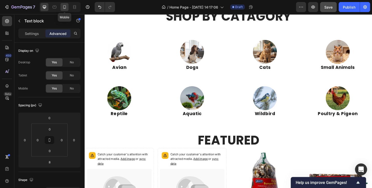
click at [66, 5] on icon at bounding box center [64, 7] width 5 height 5
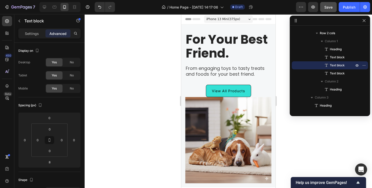
click at [248, 19] on icon at bounding box center [249, 19] width 2 height 1
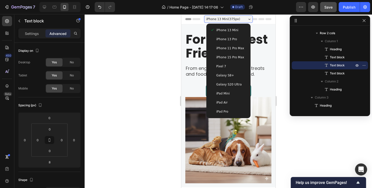
click at [227, 57] on span "iPhone 15 Pro Max" at bounding box center [231, 57] width 28 height 5
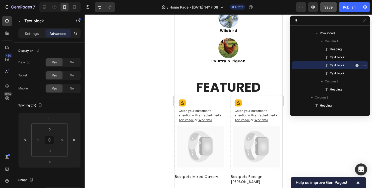
scroll to position [452, 0]
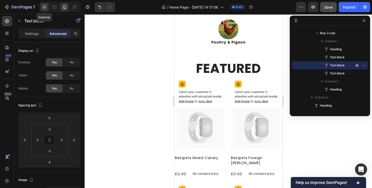
click at [42, 6] on icon at bounding box center [44, 7] width 5 height 5
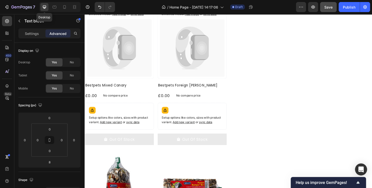
scroll to position [392, 0]
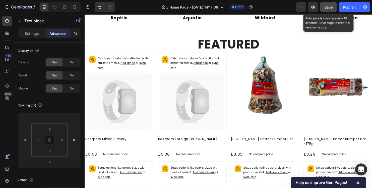
click at [327, 10] on div "Save" at bounding box center [329, 7] width 8 height 5
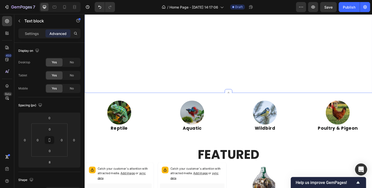
scroll to position [226, 0]
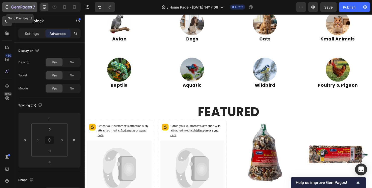
click at [20, 6] on icon "button" at bounding box center [21, 7] width 21 height 4
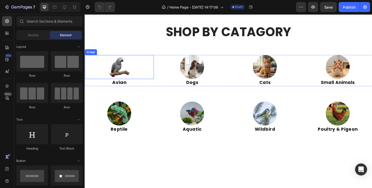
scroll to position [75, 0]
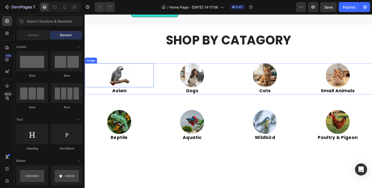
click at [118, 91] on img at bounding box center [120, 78] width 25 height 25
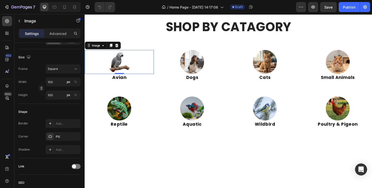
scroll to position [126, 0]
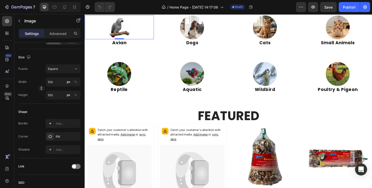
click at [123, 41] on img at bounding box center [120, 28] width 25 height 25
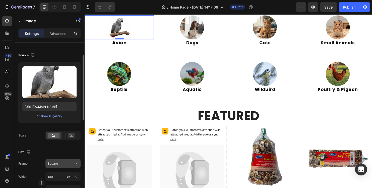
scroll to position [0, 0]
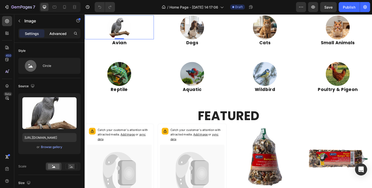
click at [56, 36] on div "Advanced" at bounding box center [57, 33] width 25 height 8
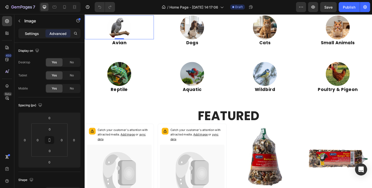
click at [28, 32] on p "Settings" at bounding box center [32, 33] width 14 height 5
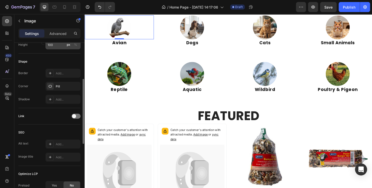
scroll to position [201, 0]
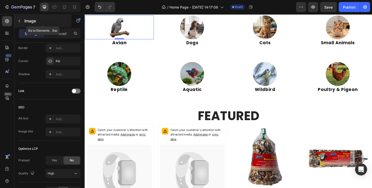
click at [19, 20] on icon "button" at bounding box center [20, 21] width 2 height 3
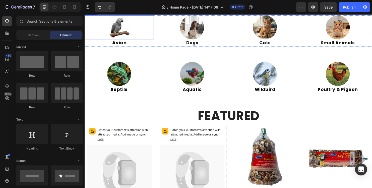
click at [118, 41] on img at bounding box center [120, 28] width 25 height 25
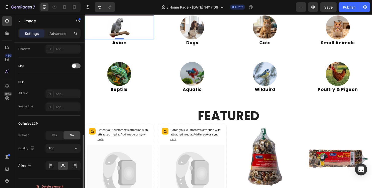
scroll to position [232, 0]
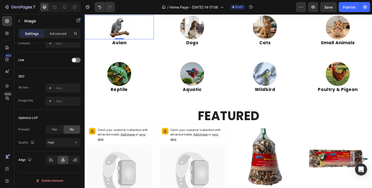
click at [120, 41] on img at bounding box center [120, 28] width 25 height 25
click at [75, 59] on span at bounding box center [74, 60] width 4 height 4
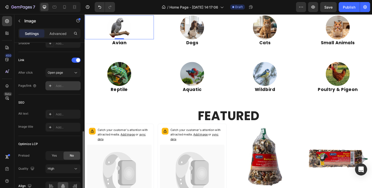
click at [61, 84] on div "Add..." at bounding box center [68, 86] width 24 height 5
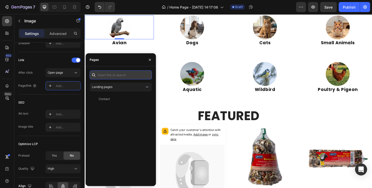
drag, startPoint x: 68, startPoint y: 83, endPoint x: 110, endPoint y: 71, distance: 43.7
click at [110, 71] on input "text" at bounding box center [121, 74] width 62 height 9
paste input "https://furandfeathers.co.uk/collections/avian"
type input "https://furandfeathers.co.uk/collections/avian"
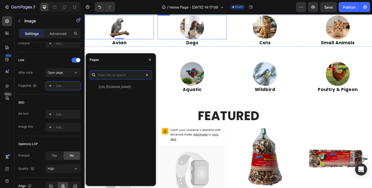
scroll to position [0, 0]
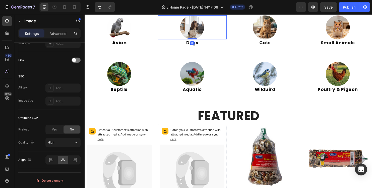
click at [164, 41] on div at bounding box center [197, 28] width 72 height 25
click at [128, 41] on img at bounding box center [120, 28] width 25 height 25
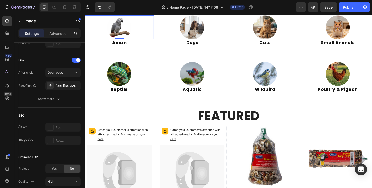
click at [122, 41] on img at bounding box center [120, 28] width 25 height 25
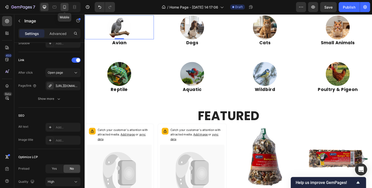
click at [64, 8] on icon at bounding box center [64, 7] width 3 height 4
type input "80"
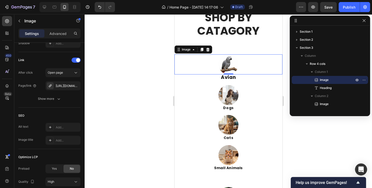
scroll to position [217, 0]
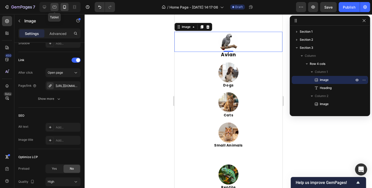
click at [53, 7] on icon at bounding box center [55, 7] width 4 height 3
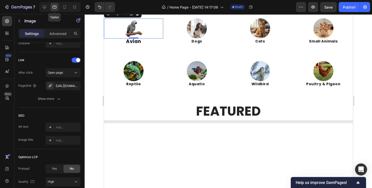
scroll to position [203, 0]
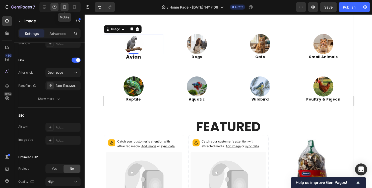
click at [63, 9] on icon at bounding box center [64, 7] width 5 height 5
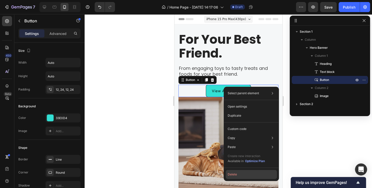
click at [236, 174] on button "Delete" at bounding box center [251, 174] width 51 height 9
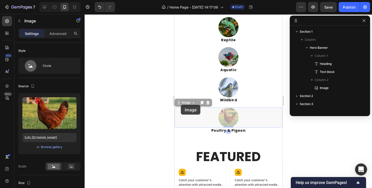
scroll to position [254, 0]
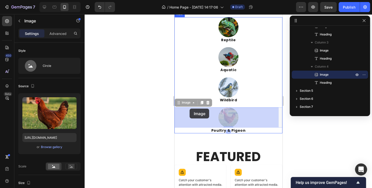
drag, startPoint x: 181, startPoint y: 105, endPoint x: 190, endPoint y: 109, distance: 9.3
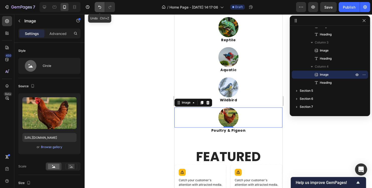
click at [98, 7] on icon "Undo/Redo" at bounding box center [99, 7] width 5 height 5
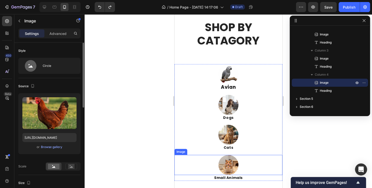
scroll to position [126, 0]
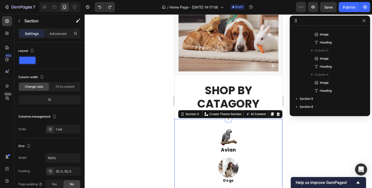
click at [214, 119] on div "Image Avian Heading Image Dogs Heading Image Cats Heading Image Small Animals H…" at bounding box center [228, 185] width 108 height 133
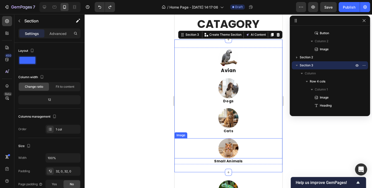
scroll to position [226, 0]
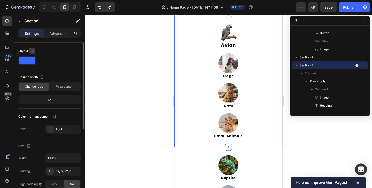
click at [33, 48] on icon "button" at bounding box center [32, 50] width 5 height 5
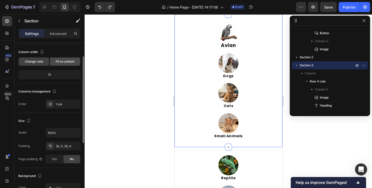
click at [68, 61] on span "Fit to content" at bounding box center [65, 61] width 19 height 5
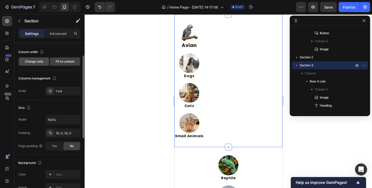
click at [40, 65] on div "Change ratio" at bounding box center [34, 62] width 30 height 8
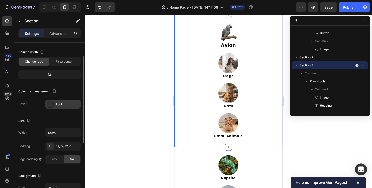
click at [57, 104] on div "1 col" at bounding box center [68, 104] width 24 height 5
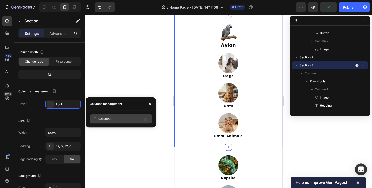
drag, startPoint x: 99, startPoint y: 121, endPoint x: 96, endPoint y: 121, distance: 3.1
click at [96, 121] on icon at bounding box center [94, 118] width 5 height 5
click at [95, 119] on icon at bounding box center [95, 119] width 1 height 1
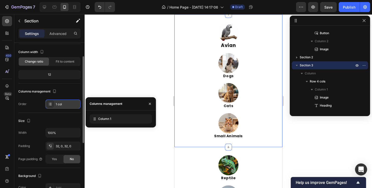
click at [48, 105] on icon at bounding box center [50, 104] width 4 height 4
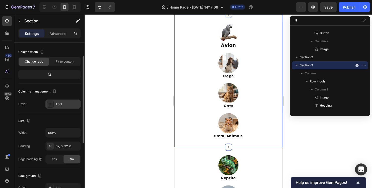
click at [49, 105] on icon at bounding box center [50, 104] width 4 height 4
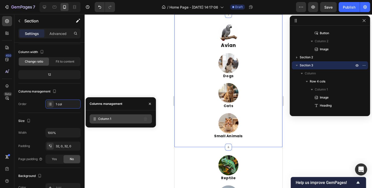
drag, startPoint x: 52, startPoint y: 104, endPoint x: 100, endPoint y: 119, distance: 50.3
click at [100, 119] on span "Column 1" at bounding box center [104, 119] width 13 height 5
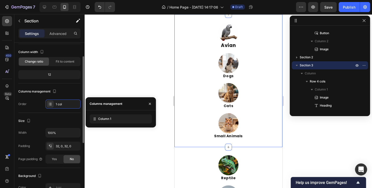
drag, startPoint x: 100, startPoint y: 119, endPoint x: 67, endPoint y: 116, distance: 33.0
click at [67, 116] on div "Size Width 100% Padding 32, 0, 32, 0 Page padding Yes No" at bounding box center [49, 140] width 62 height 55
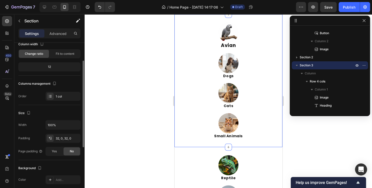
scroll to position [0, 0]
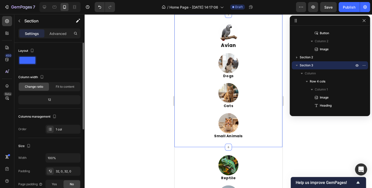
click at [43, 116] on div "Columns management" at bounding box center [37, 116] width 39 height 7
click at [20, 129] on div "Order" at bounding box center [22, 129] width 8 height 5
click at [43, 8] on icon at bounding box center [44, 7] width 3 height 3
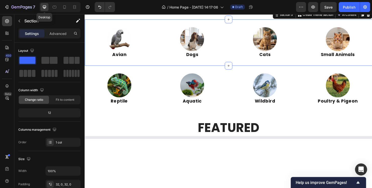
scroll to position [195, 0]
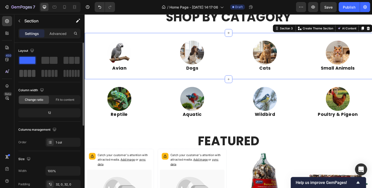
click at [28, 73] on span at bounding box center [30, 73] width 4 height 7
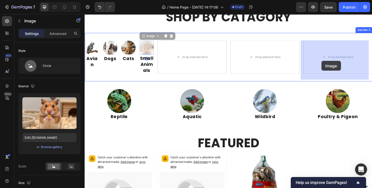
drag, startPoint x: 150, startPoint y: 49, endPoint x: 333, endPoint y: 63, distance: 183.7
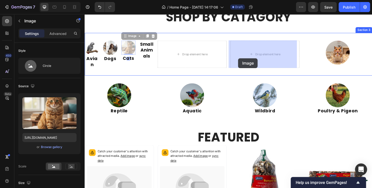
drag, startPoint x: 131, startPoint y: 52, endPoint x: 261, endPoint y: 60, distance: 129.9
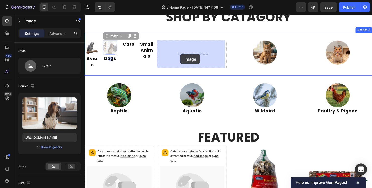
drag, startPoint x: 114, startPoint y: 50, endPoint x: 185, endPoint y: 56, distance: 71.1
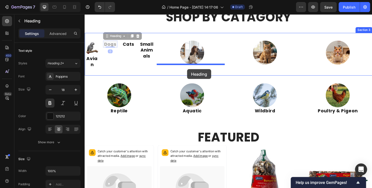
drag, startPoint x: 110, startPoint y: 46, endPoint x: 192, endPoint y: 71, distance: 85.5
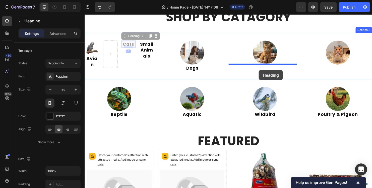
drag, startPoint x: 129, startPoint y: 45, endPoint x: 267, endPoint y: 72, distance: 140.7
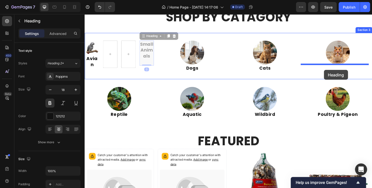
drag, startPoint x: 146, startPoint y: 49, endPoint x: 336, endPoint y: 72, distance: 191.4
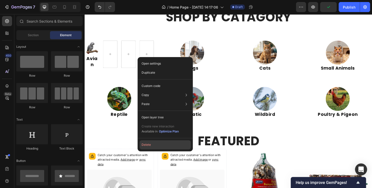
click at [148, 145] on button "Delete" at bounding box center [165, 144] width 51 height 9
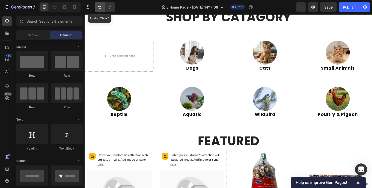
click at [96, 6] on button "Undo/Redo" at bounding box center [100, 7] width 10 height 10
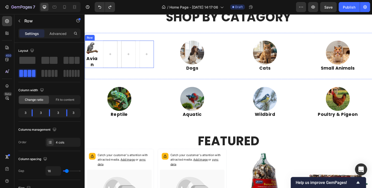
click at [119, 52] on div "Image Avian Heading Row" at bounding box center [121, 56] width 72 height 29
click at [33, 60] on span at bounding box center [27, 60] width 16 height 7
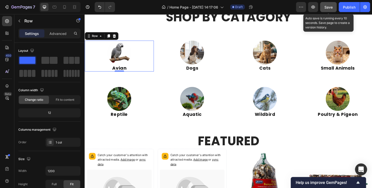
click at [327, 9] on span "Save" at bounding box center [329, 7] width 8 height 4
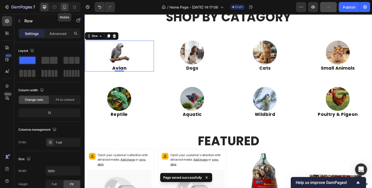
click at [64, 7] on icon at bounding box center [64, 7] width 5 height 5
type input "100%"
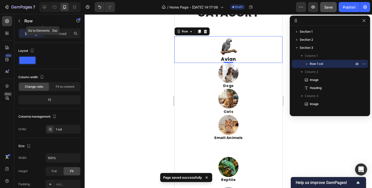
scroll to position [217, 0]
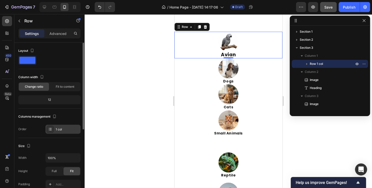
click at [48, 128] on icon at bounding box center [50, 129] width 4 height 4
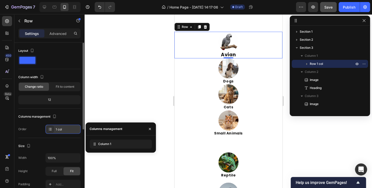
click at [50, 128] on icon at bounding box center [50, 128] width 2 height 0
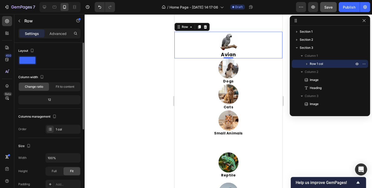
click at [49, 59] on div at bounding box center [49, 60] width 62 height 9
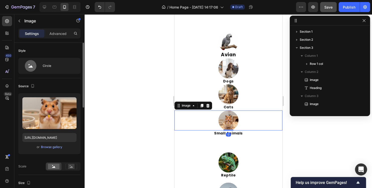
scroll to position [62, 0]
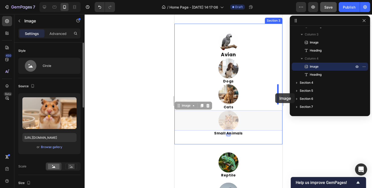
drag, startPoint x: 222, startPoint y: 118, endPoint x: 275, endPoint y: 93, distance: 59.1
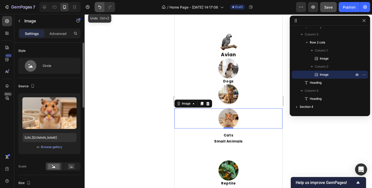
click at [101, 8] on icon "Undo/Redo" at bounding box center [99, 7] width 5 height 5
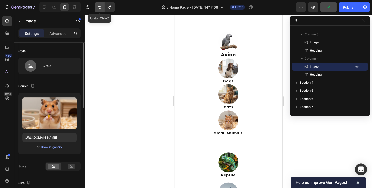
click at [100, 8] on icon "Undo/Redo" at bounding box center [99, 7] width 5 height 5
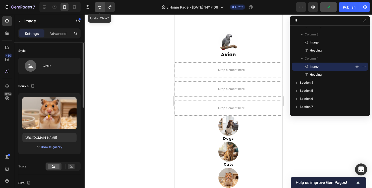
click at [100, 8] on icon "Undo/Redo" at bounding box center [99, 7] width 5 height 5
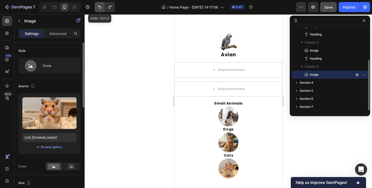
click at [100, 8] on icon "Undo/Redo" at bounding box center [99, 7] width 5 height 5
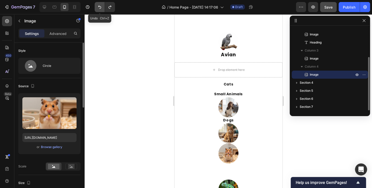
click at [100, 8] on icon "Undo/Redo" at bounding box center [99, 7] width 5 height 5
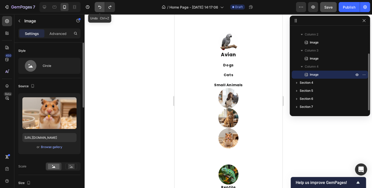
click at [100, 8] on icon "Undo/Redo" at bounding box center [99, 7] width 5 height 5
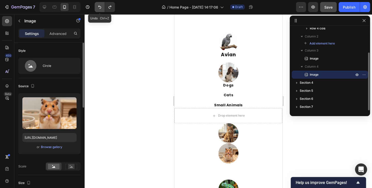
click at [100, 8] on icon "Undo/Redo" at bounding box center [99, 7] width 5 height 5
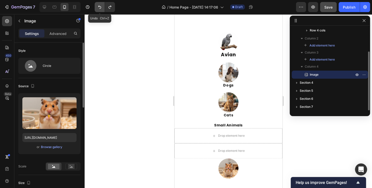
click at [100, 8] on icon "Undo/Redo" at bounding box center [99, 7] width 5 height 5
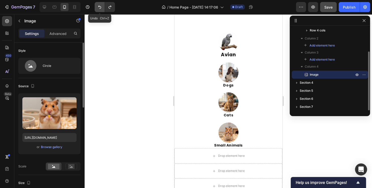
scroll to position [31, 0]
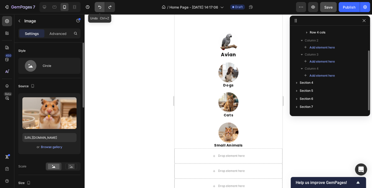
click at [100, 8] on icon "Undo/Redo" at bounding box center [99, 7] width 5 height 5
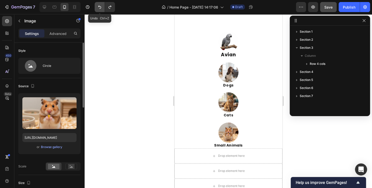
scroll to position [0, 0]
click at [100, 8] on icon "Undo/Redo" at bounding box center [99, 7] width 5 height 5
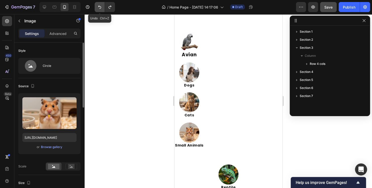
click at [100, 8] on icon "Undo/Redo" at bounding box center [99, 7] width 5 height 5
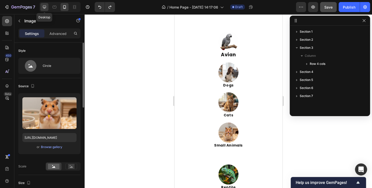
click at [44, 9] on icon at bounding box center [44, 7] width 5 height 5
type input "100"
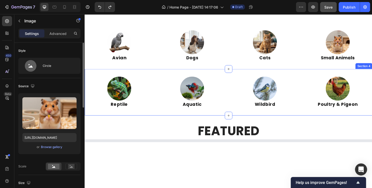
scroll to position [203, 0]
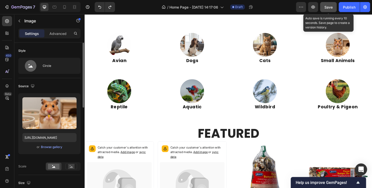
click at [326, 6] on span "Save" at bounding box center [329, 7] width 8 height 4
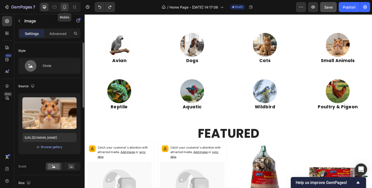
click at [63, 7] on icon at bounding box center [64, 7] width 5 height 5
type input "80"
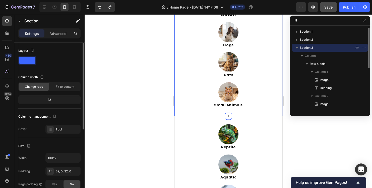
click at [222, 115] on div "Image Avian Heading Image Dogs Heading Image Cats Heading Image Small Animals H…" at bounding box center [228, 49] width 108 height 133
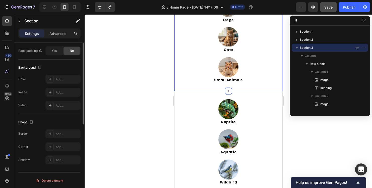
scroll to position [58, 0]
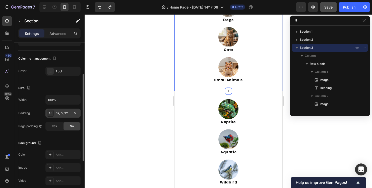
click at [54, 113] on div "32, 0, 32, 0" at bounding box center [62, 113] width 35 height 9
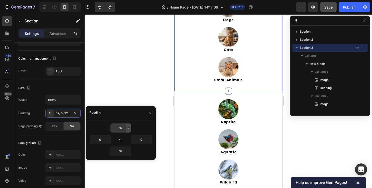
click at [128, 129] on icon "button" at bounding box center [129, 128] width 4 height 4
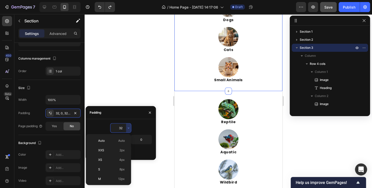
scroll to position [36, 0]
click at [111, 144] on p "M 12px" at bounding box center [111, 142] width 27 height 5
type input "12"
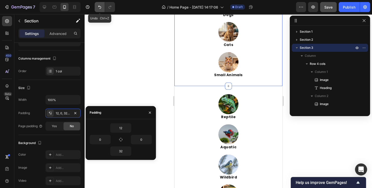
drag, startPoint x: 101, startPoint y: 7, endPoint x: 101, endPoint y: 10, distance: 2.6
click at [101, 8] on icon "Undo/Redo" at bounding box center [99, 7] width 5 height 5
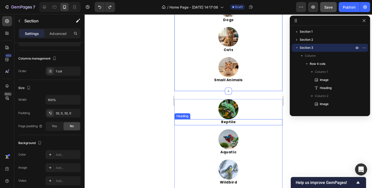
click at [194, 120] on h2 "Reptile" at bounding box center [228, 122] width 108 height 6
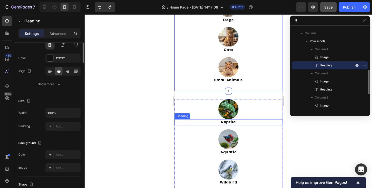
scroll to position [0, 0]
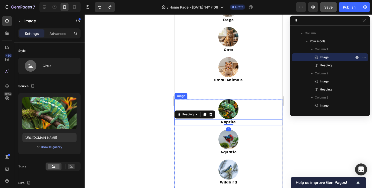
click at [192, 101] on div at bounding box center [228, 109] width 108 height 20
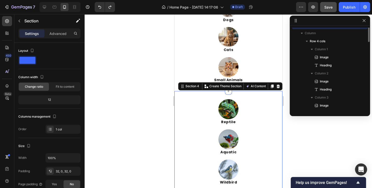
click at [219, 94] on div "Image Reptile Heading Image Aquatic Heading Image Wildbird Heading Image Poultr…" at bounding box center [228, 157] width 108 height 132
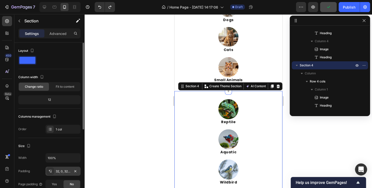
click at [64, 171] on div "32, 0, 32, 0" at bounding box center [63, 171] width 15 height 5
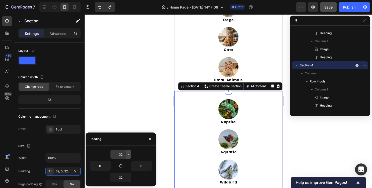
click at [129, 153] on icon "button" at bounding box center [129, 154] width 4 height 4
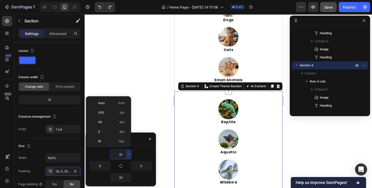
scroll to position [36, 0]
click at [122, 125] on span "24px" at bounding box center [121, 124] width 7 height 5
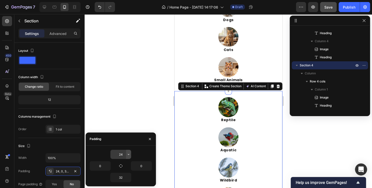
click at [130, 155] on icon "button" at bounding box center [129, 154] width 4 height 4
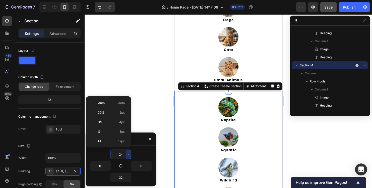
click at [109, 140] on p "M 12px" at bounding box center [111, 141] width 27 height 5
type input "12"
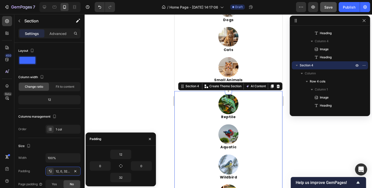
click at [129, 104] on div at bounding box center [229, 101] width 288 height 174
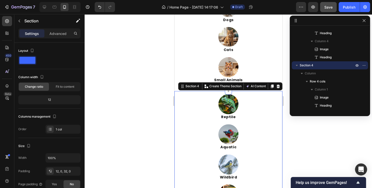
click at [266, 93] on div "Image Reptile Heading Image Aquatic Heading Image Wildbird Heading Image Poultr…" at bounding box center [228, 154] width 108 height 127
click at [66, 173] on div "12, 0, 32, 0" at bounding box center [62, 171] width 35 height 9
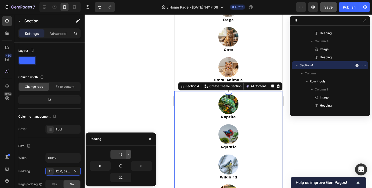
click at [129, 155] on icon "button" at bounding box center [129, 154] width 2 height 1
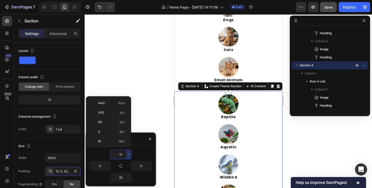
click at [122, 123] on span "4px" at bounding box center [122, 122] width 6 height 5
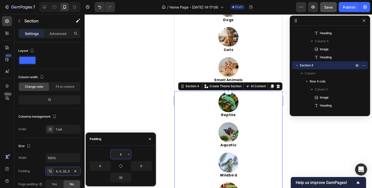
click at [125, 158] on input "4" at bounding box center [121, 154] width 21 height 9
click at [128, 155] on icon "button" at bounding box center [129, 154] width 4 height 4
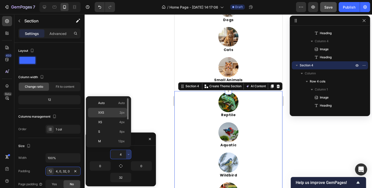
click at [121, 114] on span "2px" at bounding box center [122, 112] width 5 height 5
type input "2"
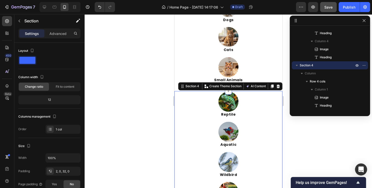
click at [157, 115] on div at bounding box center [229, 101] width 288 height 174
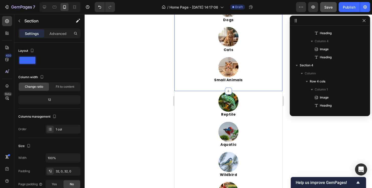
click at [244, 83] on div "Image Avian Heading Image Dogs Heading Image Cats Heading Image Small Animals H…" at bounding box center [228, 24] width 108 height 133
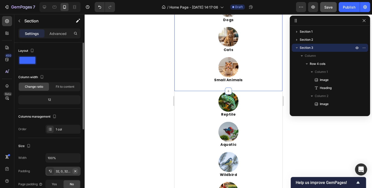
click at [74, 170] on icon "button" at bounding box center [75, 171] width 4 height 4
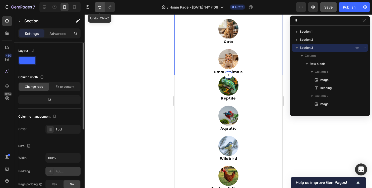
click at [97, 6] on icon "Undo/Redo" at bounding box center [99, 7] width 5 height 5
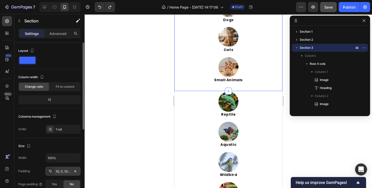
click at [61, 171] on div "32, 0, 32, 0" at bounding box center [63, 171] width 15 height 5
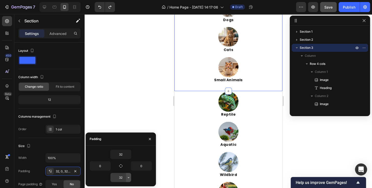
click at [128, 176] on icon "button" at bounding box center [129, 177] width 4 height 4
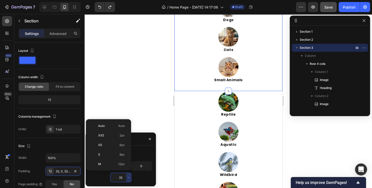
scroll to position [36, 0]
click at [121, 139] on div "L 16px" at bounding box center [107, 138] width 39 height 10
type input "16"
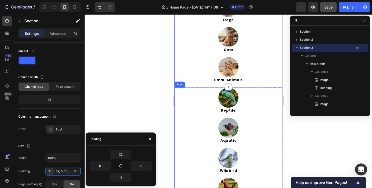
click at [190, 146] on div "Image Reptile Heading Image Aquatic Heading Image Wildbird Heading Image Poultr…" at bounding box center [228, 145] width 108 height 116
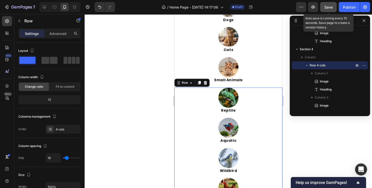
click at [329, 6] on span "Save" at bounding box center [329, 7] width 8 height 4
click at [329, 8] on span "Save" at bounding box center [329, 7] width 8 height 4
